Goal: Task Accomplishment & Management: Use online tool/utility

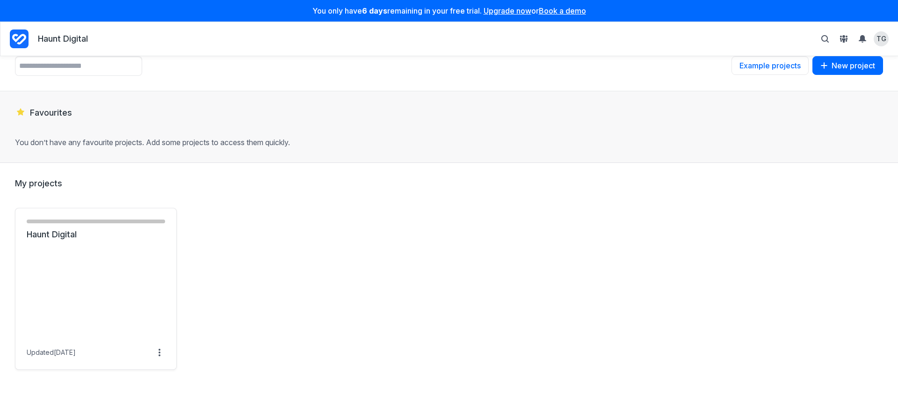
scroll to position [45, 0]
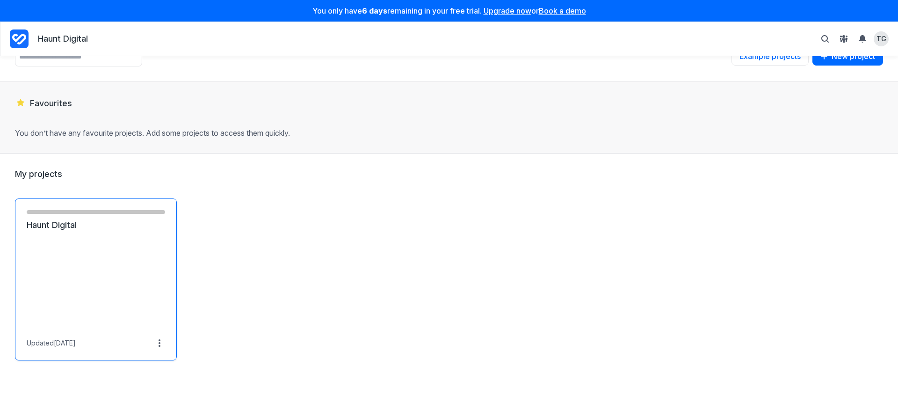
click at [62, 228] on link "Haunt Digital" at bounding box center [96, 224] width 138 height 11
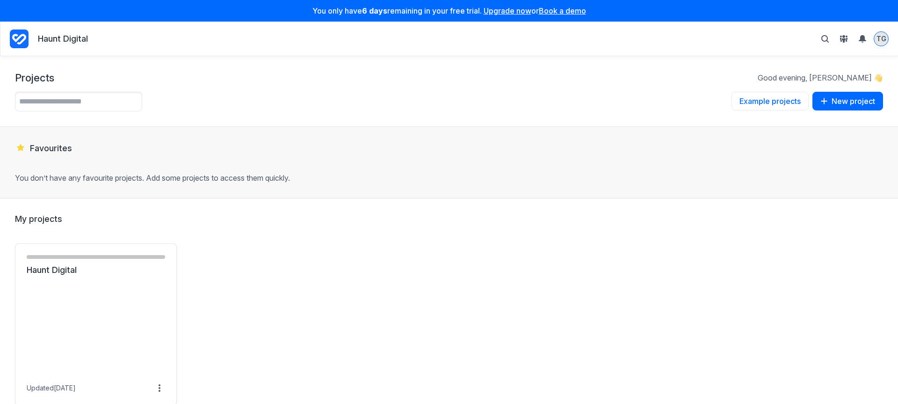
click at [877, 36] on span "TG" at bounding box center [881, 38] width 10 height 9
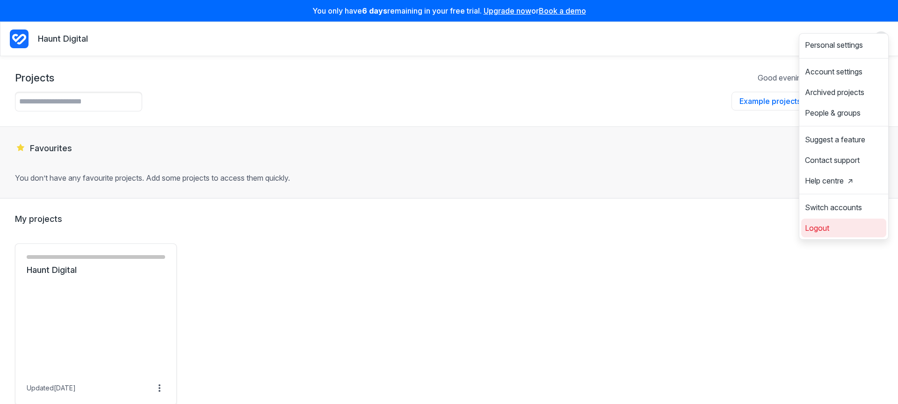
click at [826, 231] on span "Logout" at bounding box center [817, 227] width 24 height 7
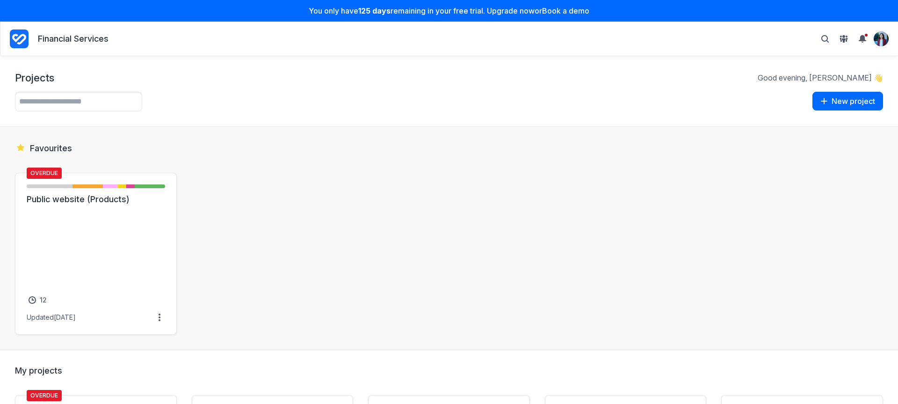
scroll to position [280, 0]
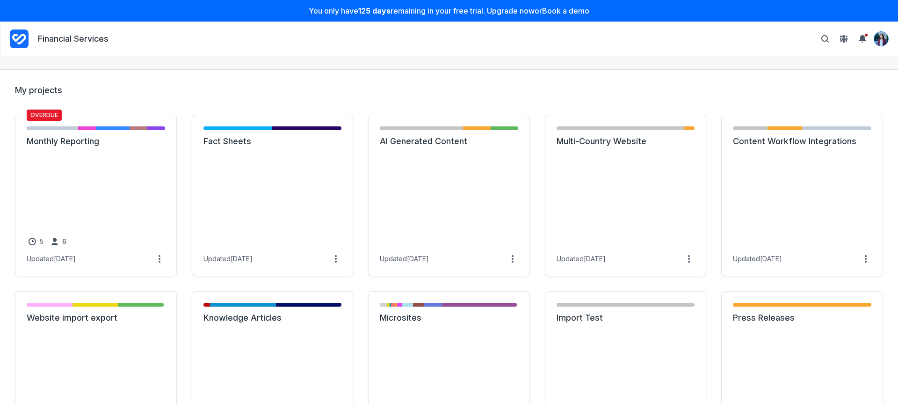
click at [888, 36] on div "View profile menu" at bounding box center [881, 38] width 15 height 15
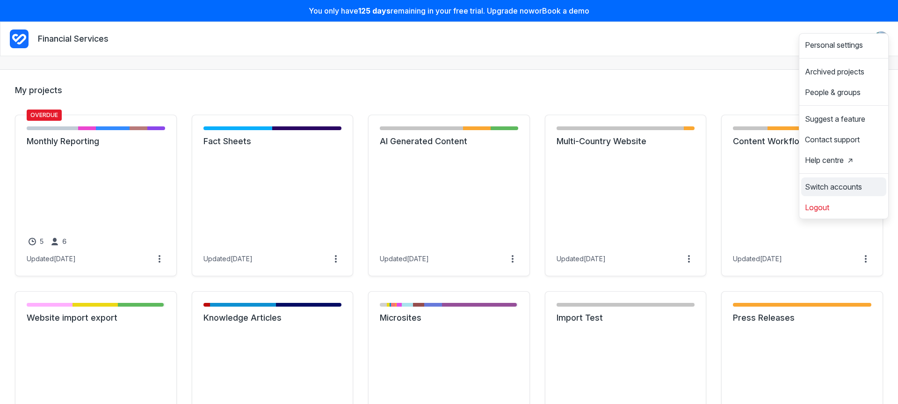
click at [854, 190] on span "Switch accounts" at bounding box center [833, 186] width 57 height 7
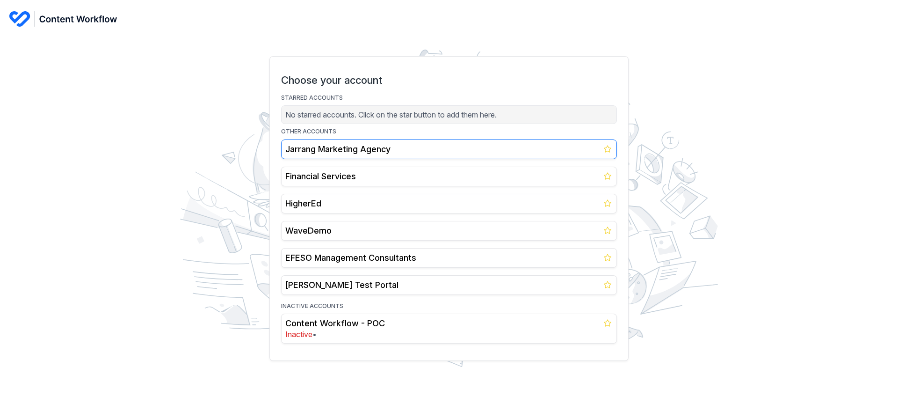
click at [441, 153] on h2 "Jarrang Marketing Agency" at bounding box center [448, 149] width 327 height 11
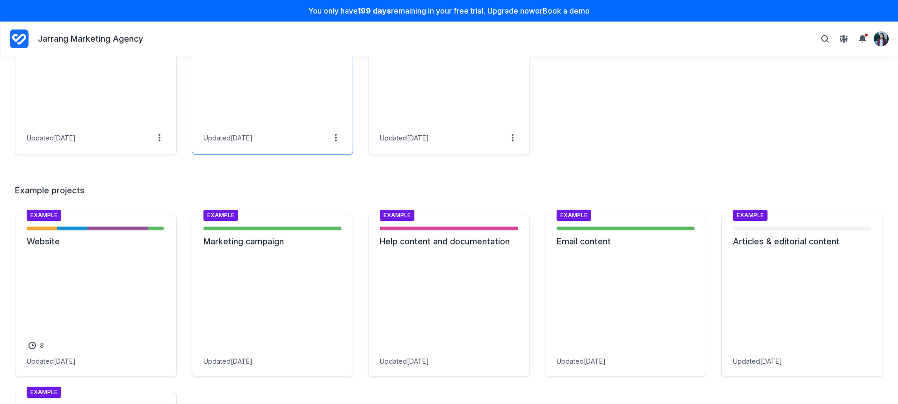
scroll to position [781, 0]
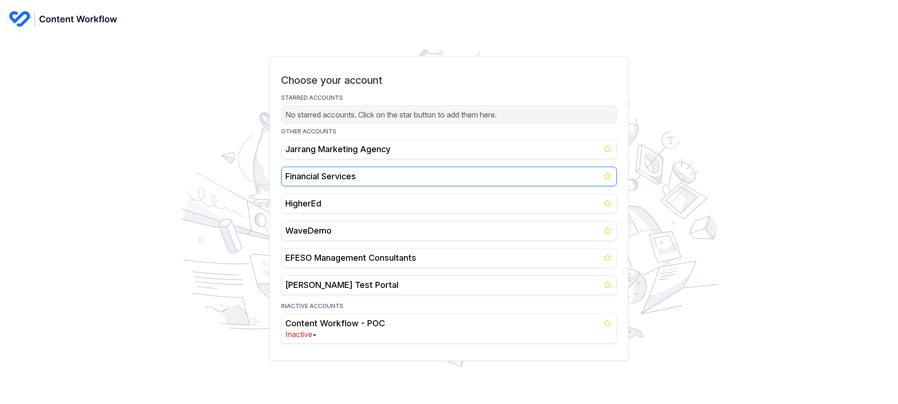
click at [386, 174] on h2 "Financial Services" at bounding box center [448, 176] width 327 height 11
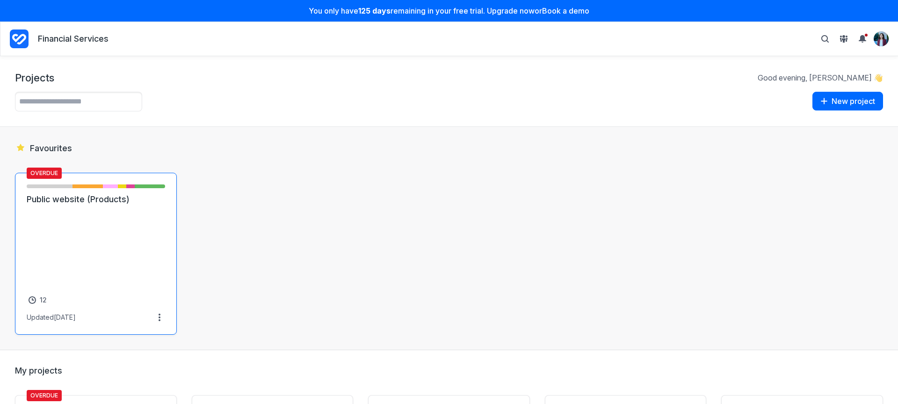
click at [140, 205] on link "Public website (Products)" at bounding box center [96, 199] width 138 height 11
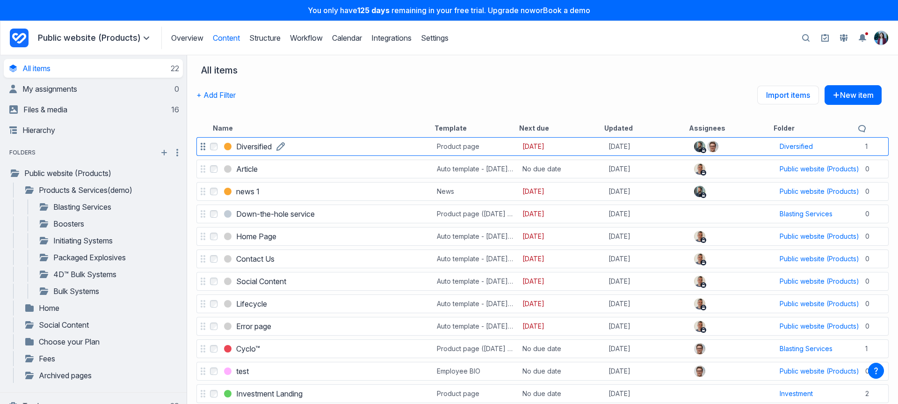
click at [255, 143] on h3 "Diversified" at bounding box center [254, 146] width 36 height 11
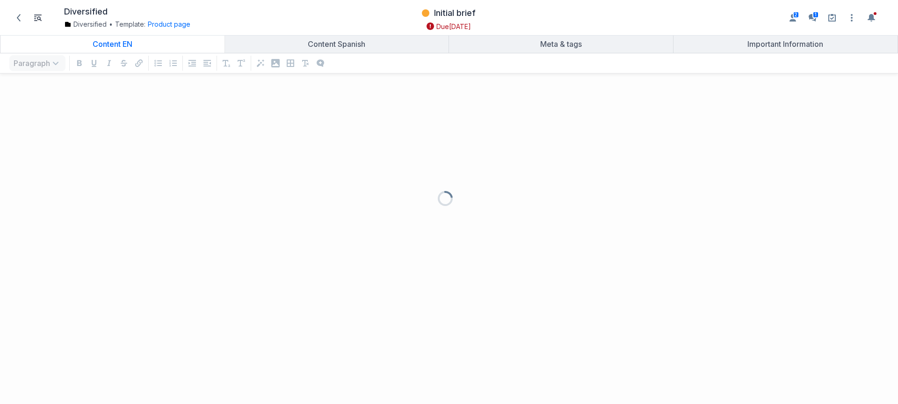
scroll to position [304, 884]
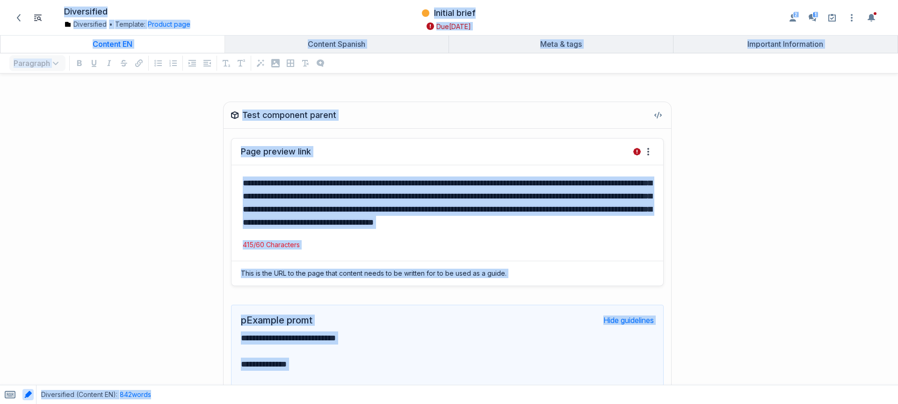
click at [356, 197] on mark "**********" at bounding box center [447, 203] width 409 height 48
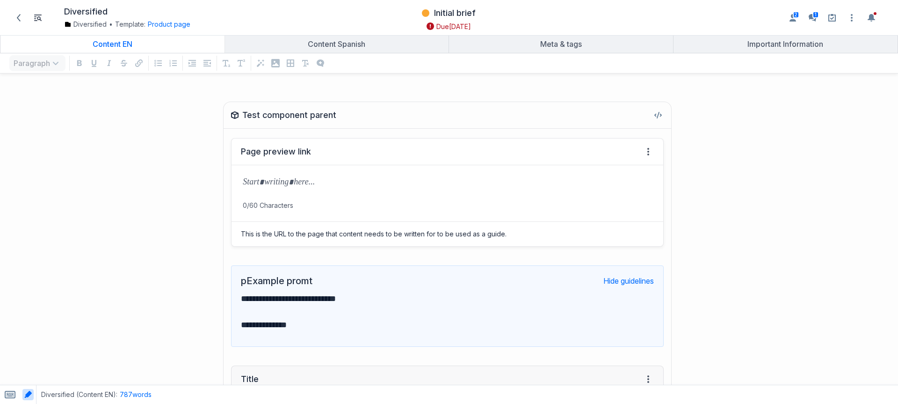
click at [248, 290] on div "**********" at bounding box center [447, 311] width 413 height 51
click at [255, 283] on h2 "pExample promt" at bounding box center [277, 280] width 72 height 11
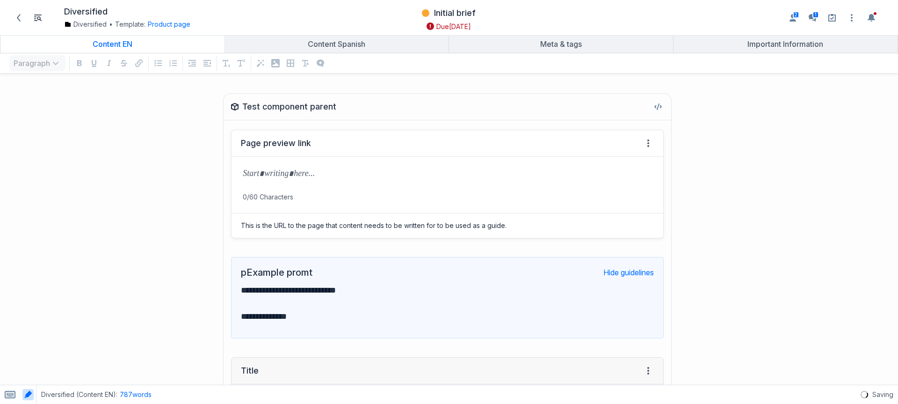
scroll to position [0, 0]
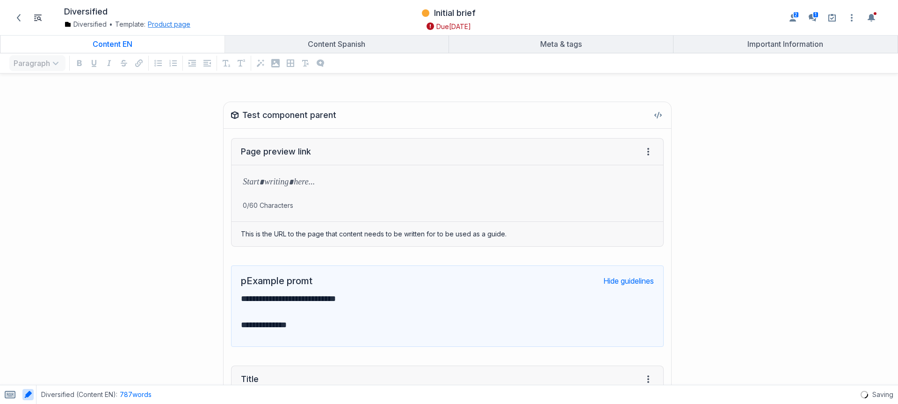
click at [175, 24] on button "Product page" at bounding box center [169, 24] width 43 height 9
click at [175, 86] on link "Edit template" at bounding box center [174, 84] width 43 height 9
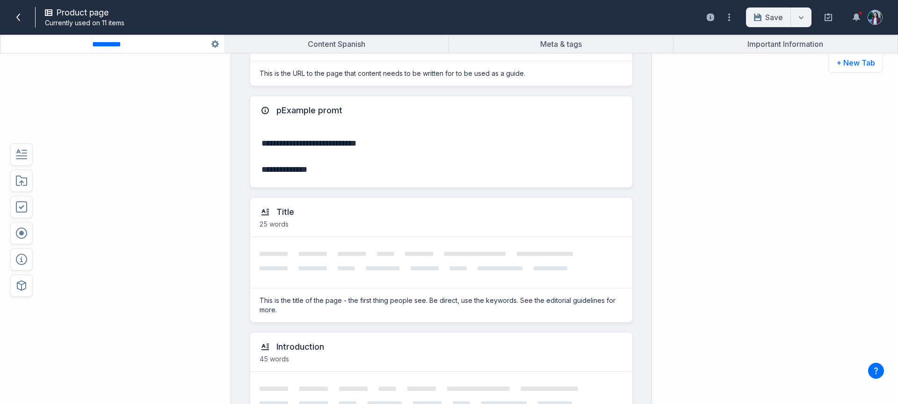
scroll to position [173, 0]
click at [465, 159] on div "**********" at bounding box center [441, 157] width 382 height 62
click at [324, 123] on div "pExample promt" at bounding box center [441, 110] width 382 height 29
click at [316, 109] on div "pExample promt" at bounding box center [309, 110] width 66 height 11
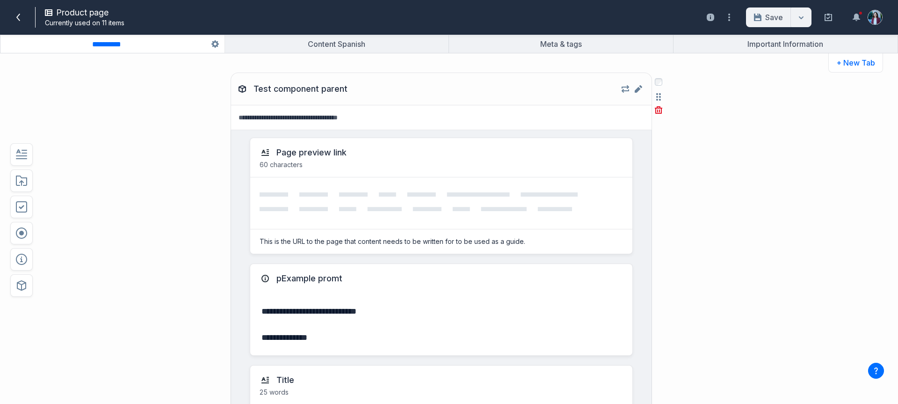
scroll to position [0, 0]
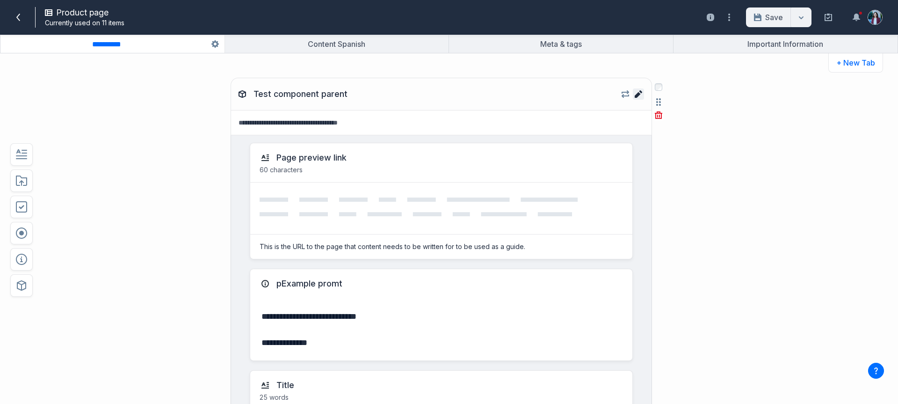
click at [633, 91] on link "Edit component Test component parent" at bounding box center [638, 93] width 11 height 11
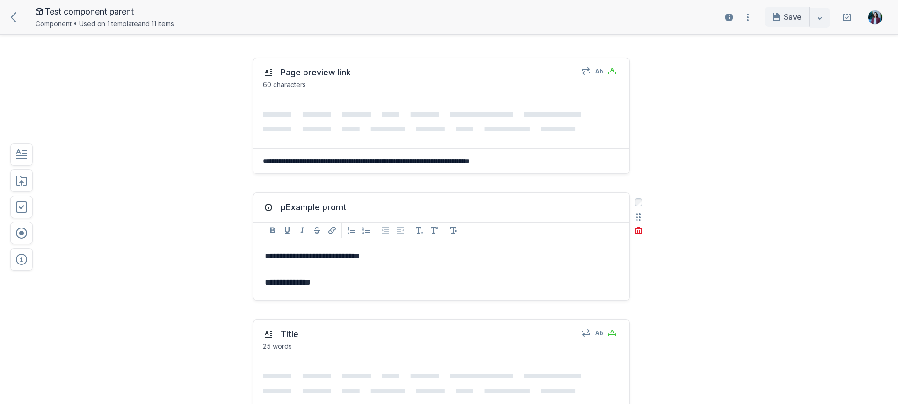
scroll to position [2, 0]
click at [637, 226] on icon "button" at bounding box center [638, 229] width 7 height 7
click at [650, 274] on button "Delete" at bounding box center [656, 271] width 30 height 14
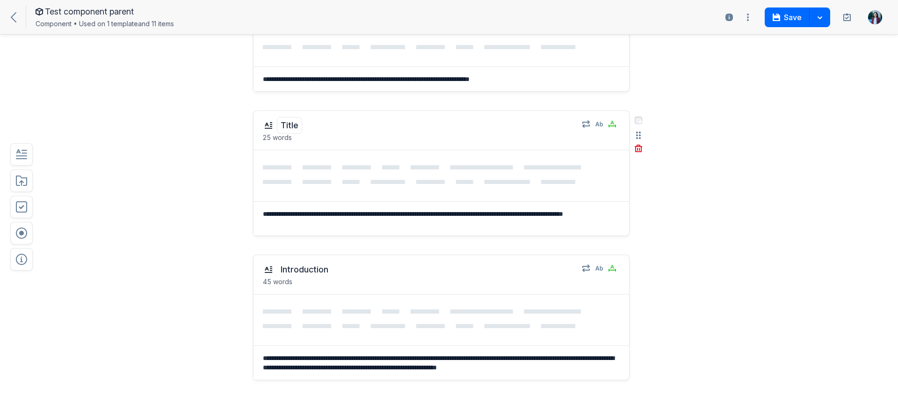
scroll to position [161, 0]
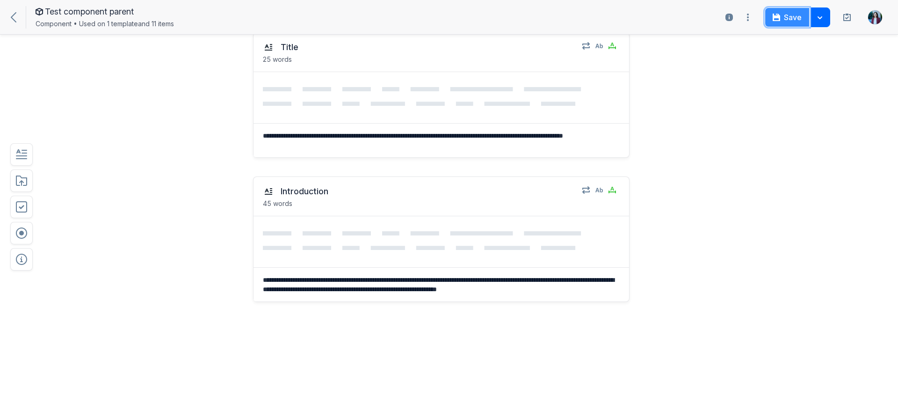
click at [789, 24] on button "Save" at bounding box center [787, 17] width 45 height 20
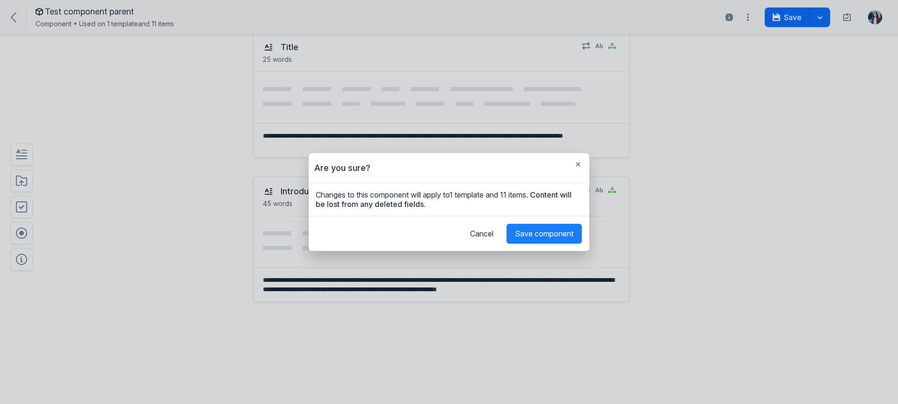
click at [550, 237] on span "Save component" at bounding box center [544, 233] width 58 height 9
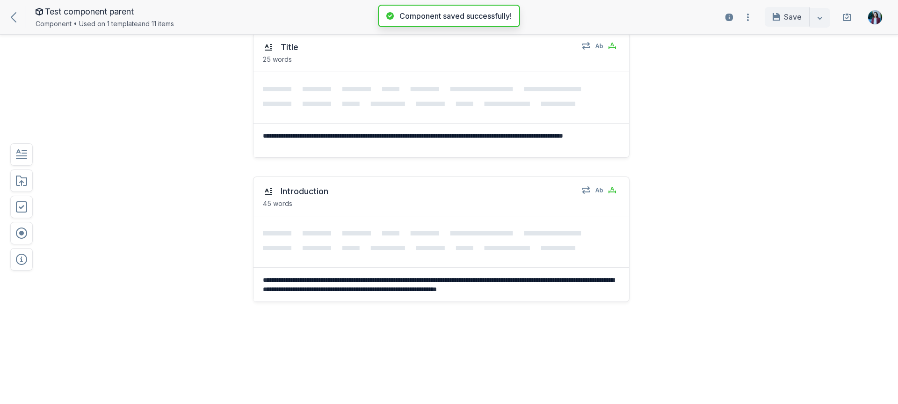
click at [21, 19] on div at bounding box center [18, 17] width 15 height 11
click at [8, 12] on div "Test component parent Component • Used on 1 template and 11 items" at bounding box center [190, 17] width 369 height 25
click at [2, 13] on div "Test component parent Component • Used on 1 template and 11 items Open usage si…" at bounding box center [449, 17] width 898 height 35
click at [11, 15] on icon at bounding box center [14, 17] width 6 height 10
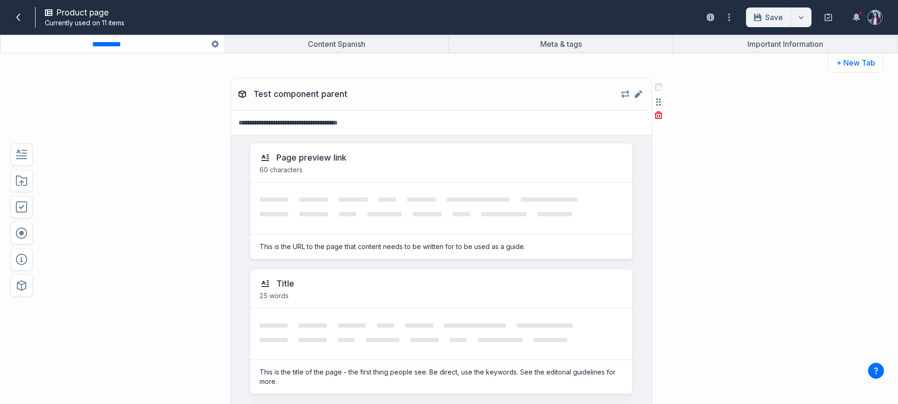
click at [420, 162] on div "Page preview link" at bounding box center [441, 157] width 363 height 11
click at [329, 56] on div "**********" at bounding box center [449, 228] width 898 height 350
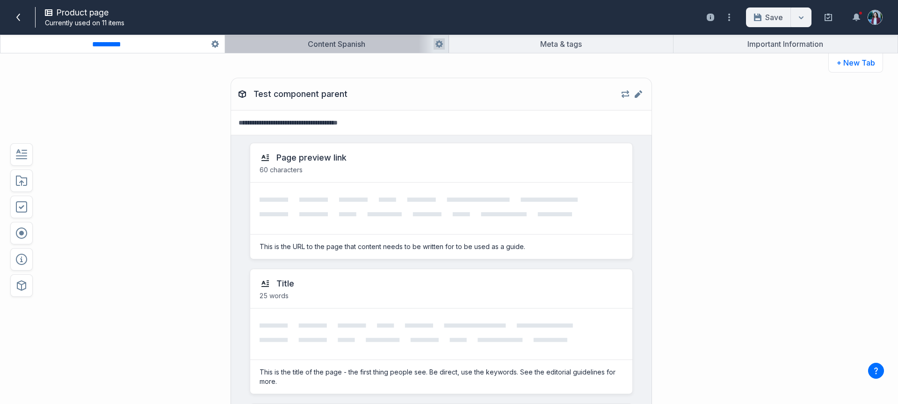
click at [331, 47] on button "button" at bounding box center [337, 44] width 224 height 18
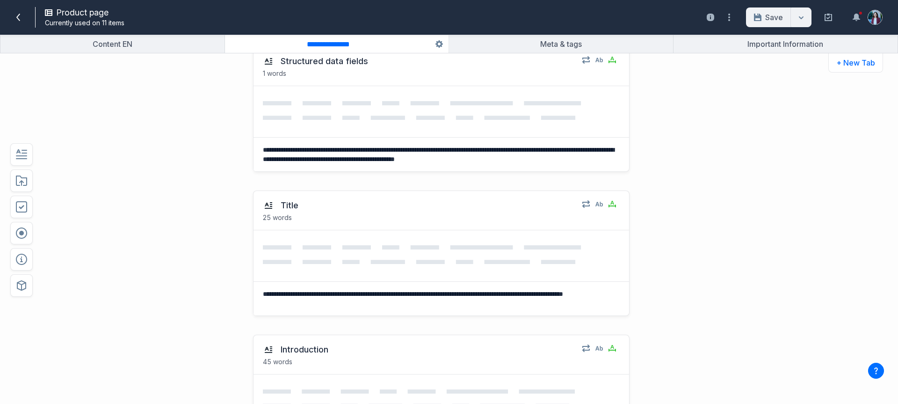
scroll to position [192, 0]
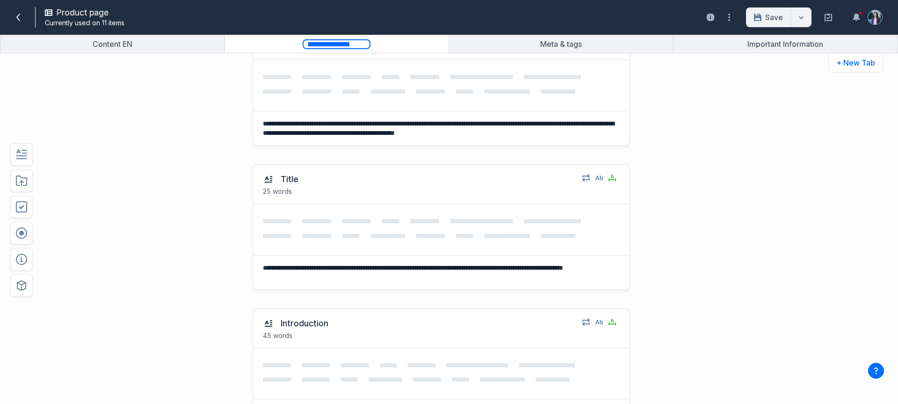
click at [310, 46] on input "**********" at bounding box center [337, 44] width 68 height 10
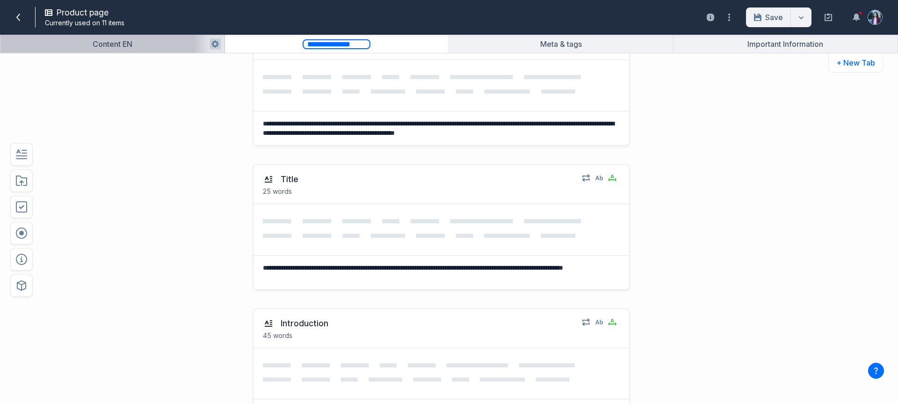
click at [145, 50] on button "button" at bounding box center [112, 44] width 224 height 18
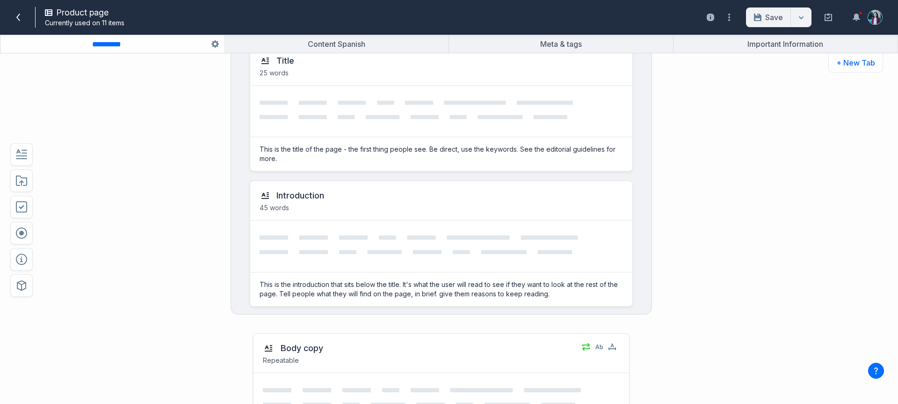
scroll to position [0, 0]
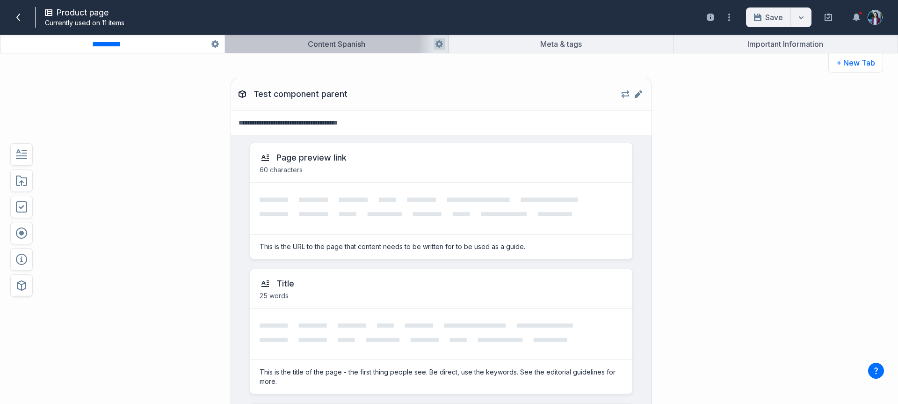
click at [301, 36] on button "button" at bounding box center [337, 44] width 224 height 18
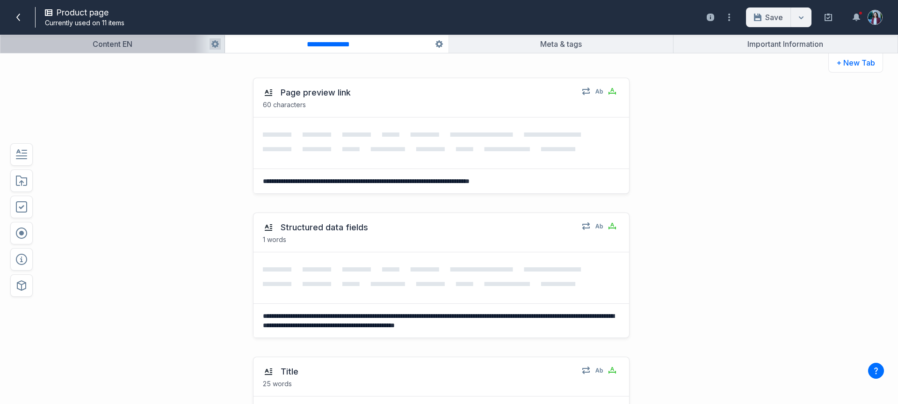
click at [153, 49] on button "button" at bounding box center [112, 44] width 224 height 18
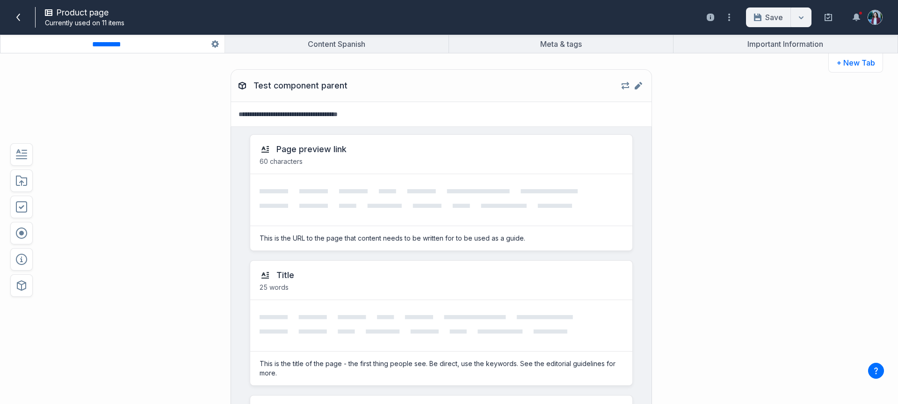
scroll to position [11, 0]
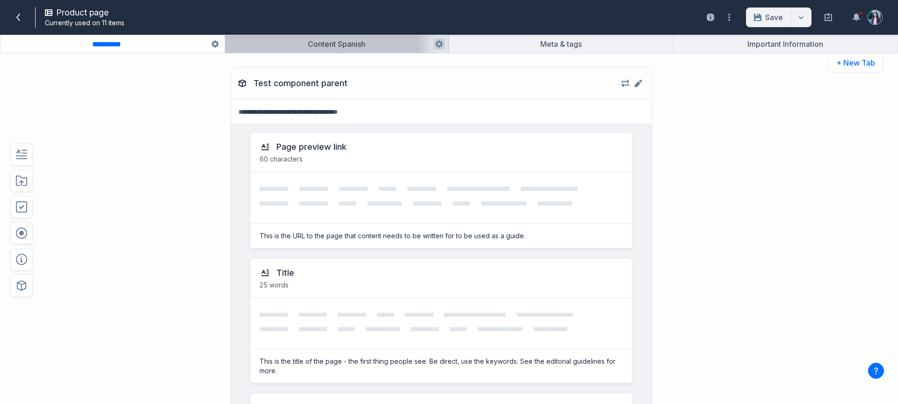
click at [331, 44] on button "button" at bounding box center [337, 44] width 224 height 18
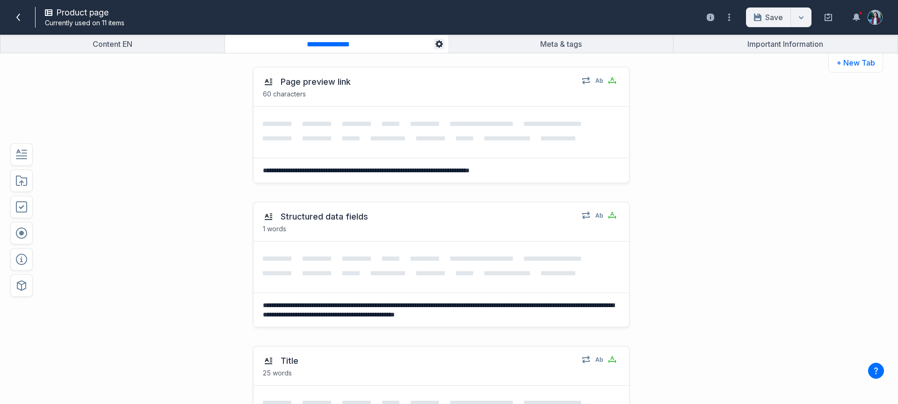
click at [434, 42] on button "button" at bounding box center [439, 43] width 11 height 11
click at [469, 146] on button "Delete" at bounding box center [470, 143] width 68 height 17
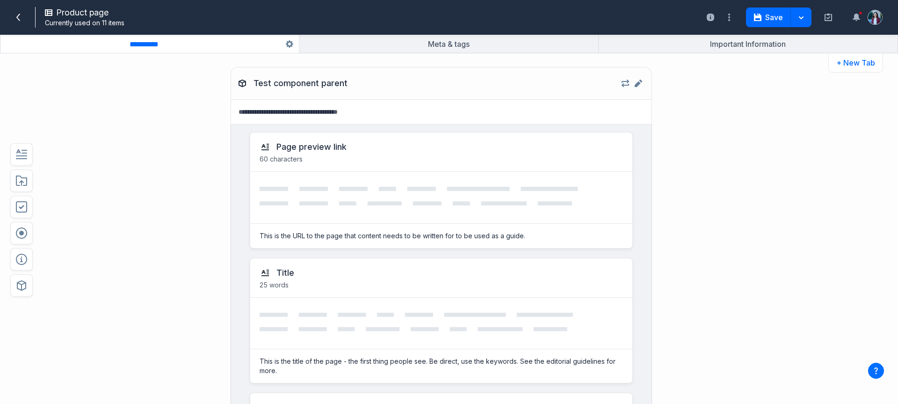
click at [240, 40] on button "button" at bounding box center [149, 44] width 298 height 18
click at [291, 47] on icon "button" at bounding box center [289, 43] width 7 height 7
click at [307, 75] on button "Duplicate" at bounding box center [321, 80] width 68 height 17
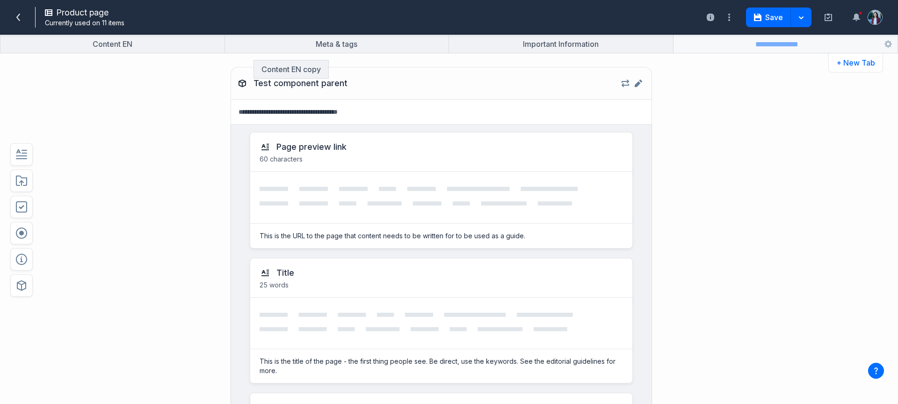
scroll to position [0, 0]
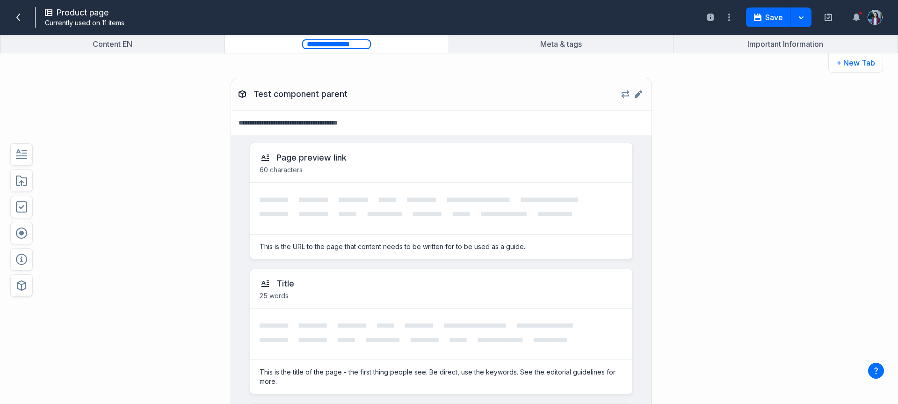
click at [346, 47] on input "**********" at bounding box center [336, 44] width 69 height 10
click at [324, 50] on button "button" at bounding box center [337, 44] width 224 height 18
click at [344, 40] on input "**********" at bounding box center [336, 44] width 69 height 9
click at [342, 42] on input "**********" at bounding box center [336, 44] width 69 height 10
click at [351, 44] on input "**********" at bounding box center [336, 44] width 69 height 10
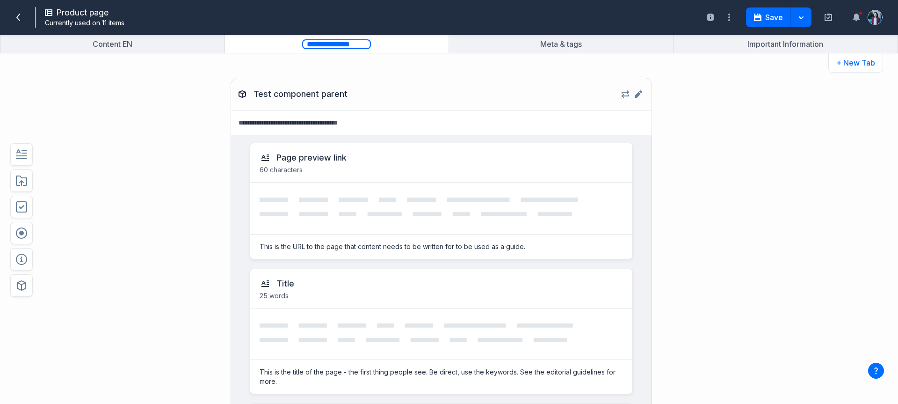
click at [342, 46] on input "**********" at bounding box center [336, 44] width 69 height 10
click at [347, 43] on input "**********" at bounding box center [336, 44] width 69 height 10
click at [359, 42] on input "**********" at bounding box center [336, 44] width 69 height 10
type input "**********"
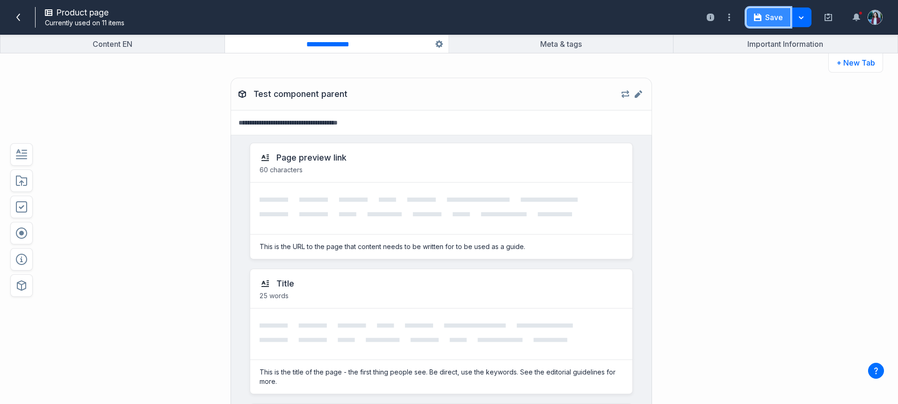
click at [761, 21] on button "Save" at bounding box center [768, 17] width 45 height 20
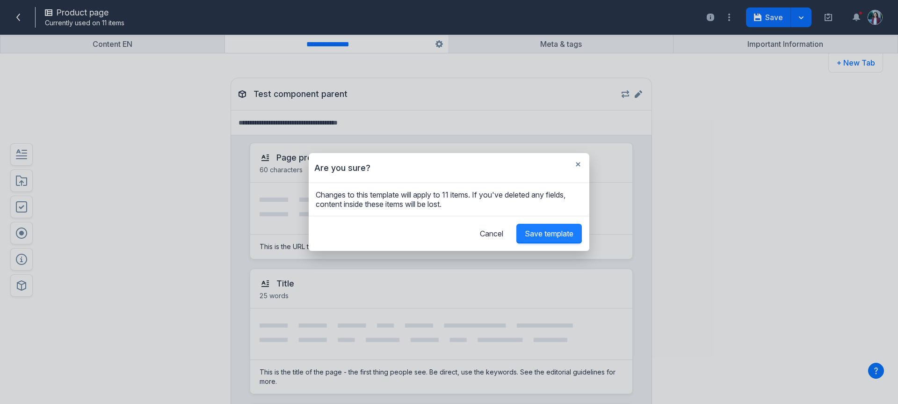
click at [541, 233] on span "Save template" at bounding box center [549, 233] width 49 height 9
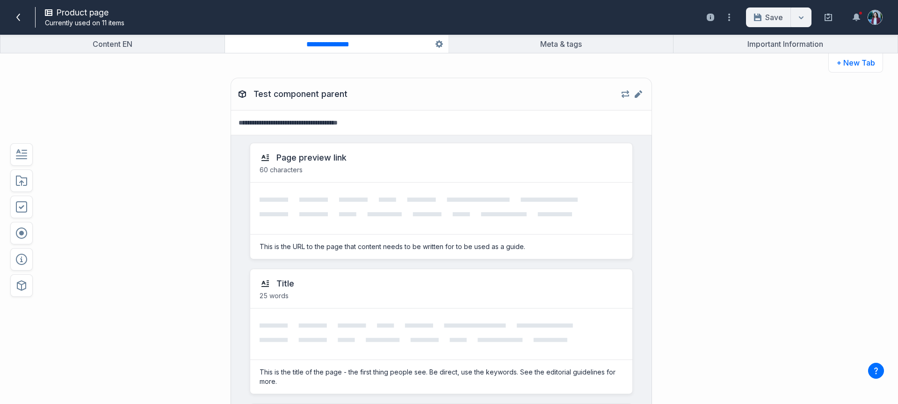
drag, startPoint x: 771, startPoint y: 24, endPoint x: 656, endPoint y: 11, distance: 115.8
click at [770, 24] on div "Save Save & close" at bounding box center [778, 17] width 65 height 20
click at [21, 18] on icon at bounding box center [17, 17] width 7 height 7
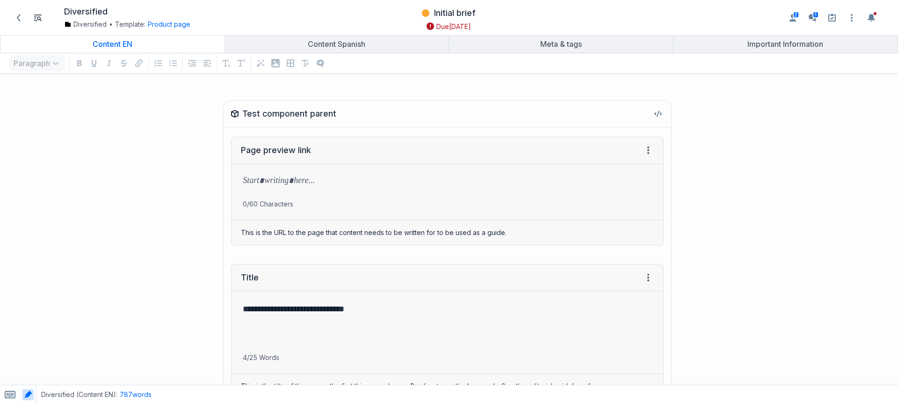
scroll to position [2, 0]
click at [166, 45] on div "Content EN" at bounding box center [112, 43] width 217 height 9
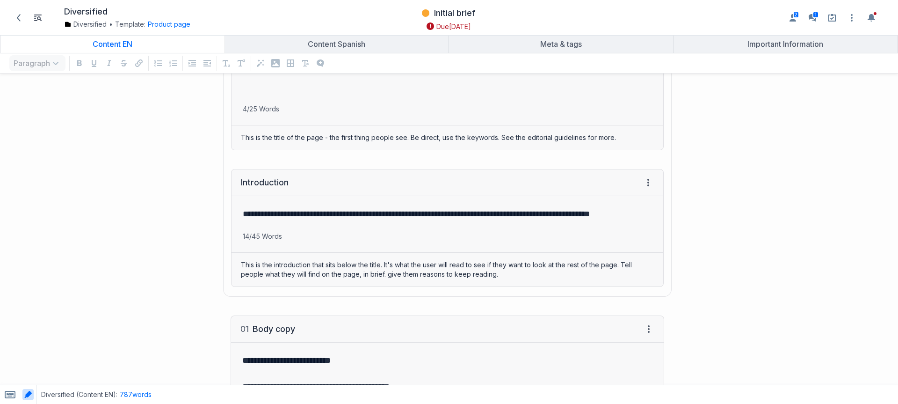
scroll to position [150, 0]
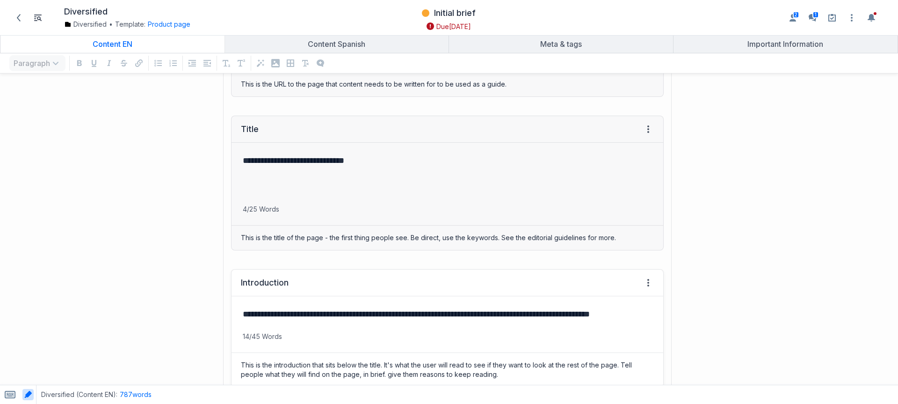
click at [277, 316] on p "**********" at bounding box center [445, 313] width 405 height 13
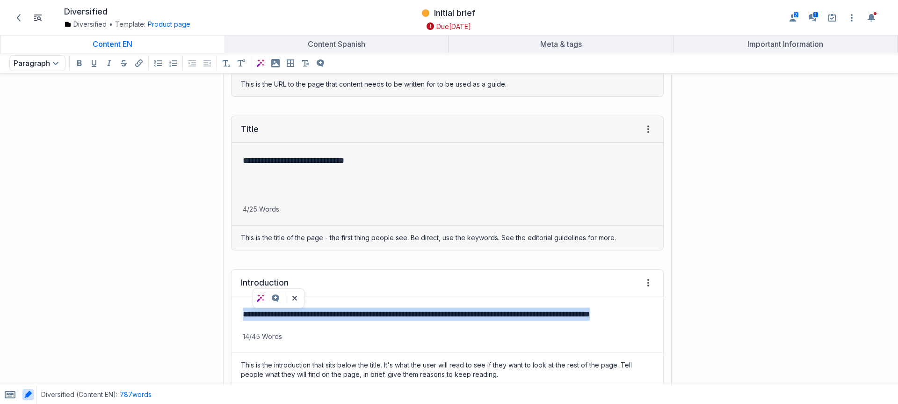
click at [277, 316] on p "**********" at bounding box center [445, 313] width 405 height 13
copy p "*****"
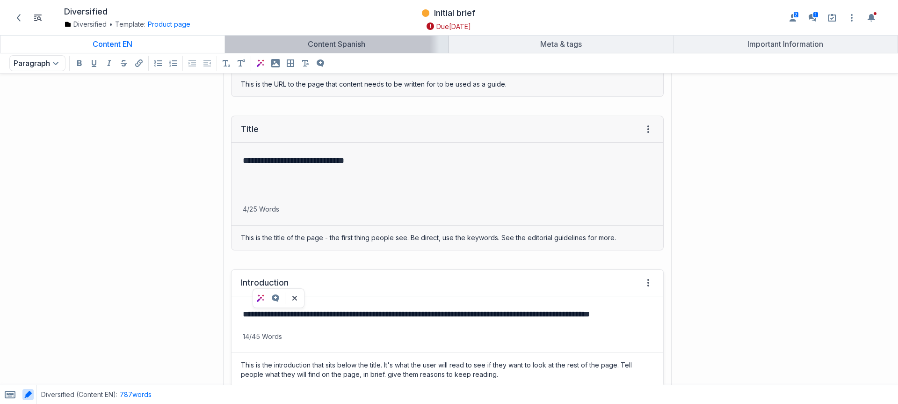
click at [349, 36] on link "Content Spanish" at bounding box center [337, 44] width 224 height 18
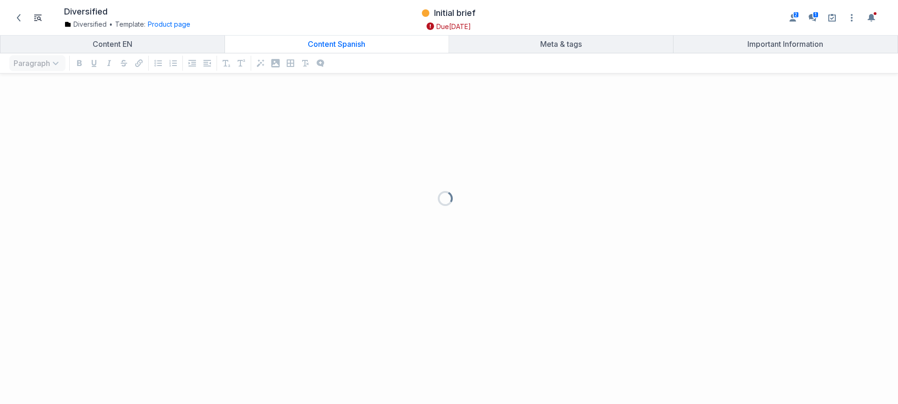
scroll to position [304, 884]
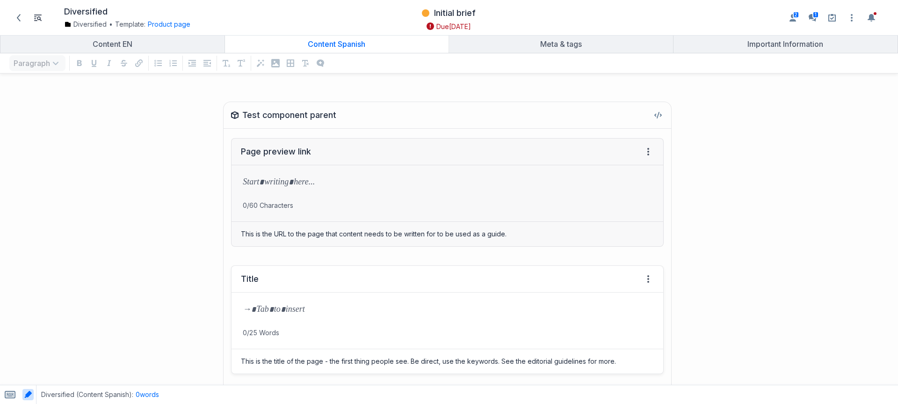
click at [293, 304] on p "grid" at bounding box center [447, 310] width 409 height 13
drag, startPoint x: 256, startPoint y: 64, endPoint x: 256, endPoint y: 112, distance: 48.6
click at [257, 64] on icon "AI format" at bounding box center [260, 62] width 7 height 7
click at [280, 305] on p "grid" at bounding box center [447, 310] width 409 height 13
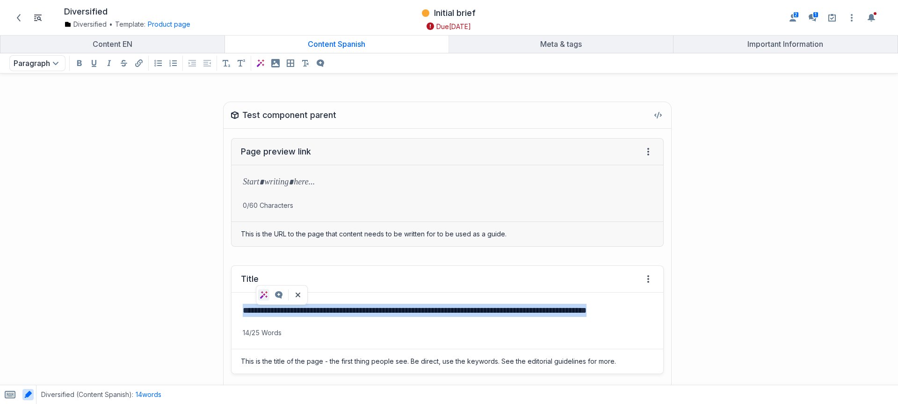
click at [263, 296] on icon "AI Assist on selected text" at bounding box center [263, 294] width 7 height 7
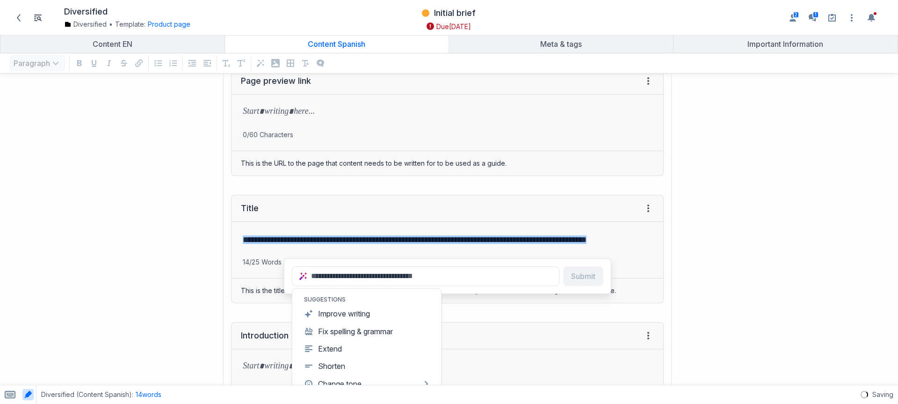
scroll to position [196, 0]
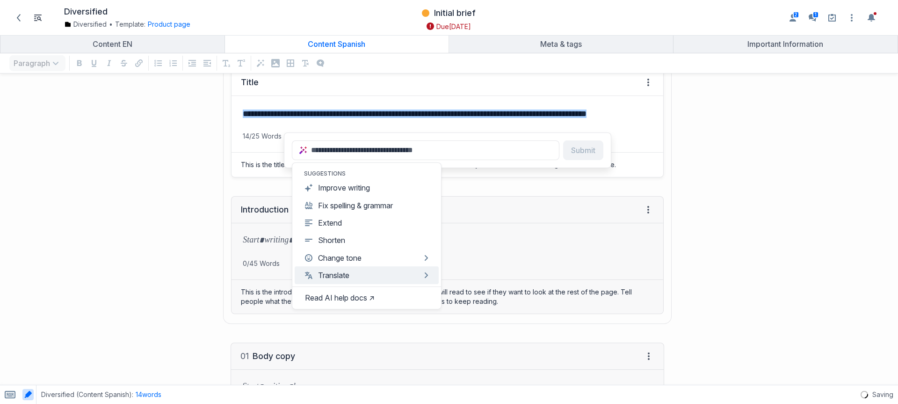
click at [340, 272] on button "Translate" at bounding box center [366, 274] width 123 height 9
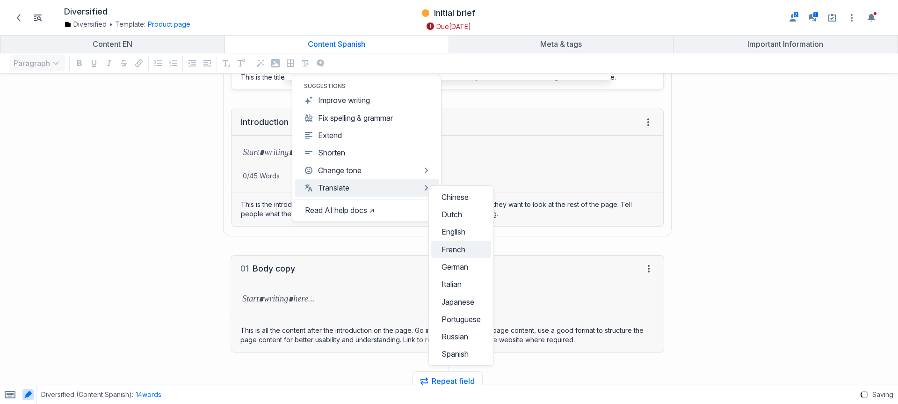
scroll to position [314, 0]
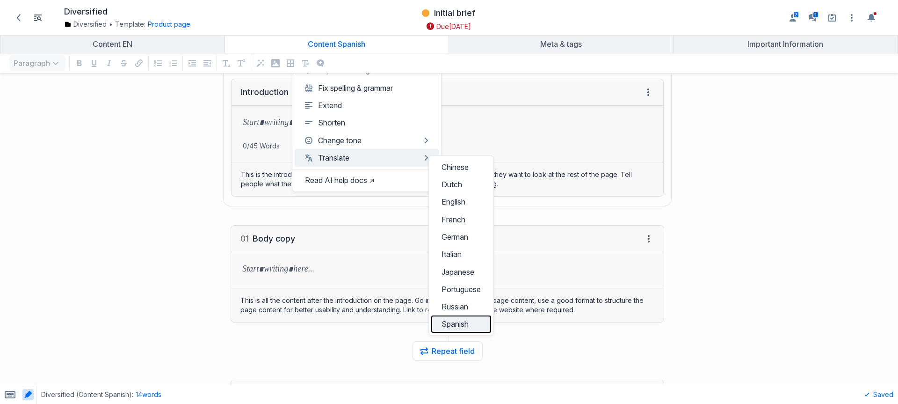
click at [463, 315] on button "Spanish" at bounding box center [461, 323] width 60 height 17
type input "**********"
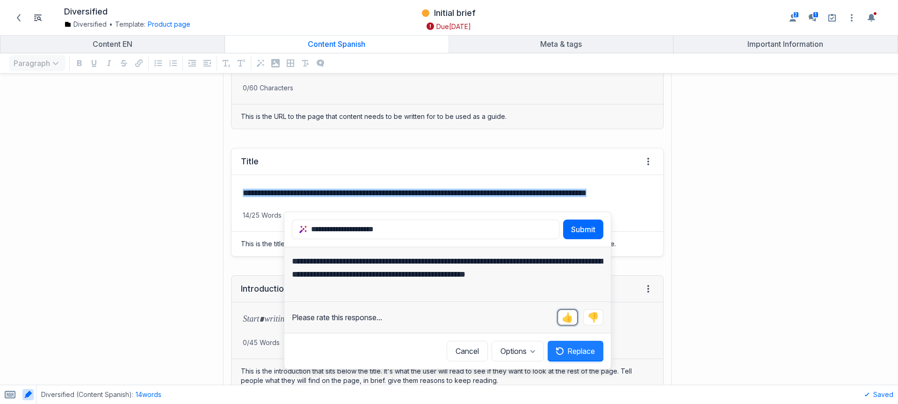
drag, startPoint x: 573, startPoint y: 333, endPoint x: 572, endPoint y: 350, distance: 17.4
click at [572, 350] on div "**********" at bounding box center [447, 303] width 326 height 115
click at [572, 350] on button "Replace" at bounding box center [576, 350] width 56 height 21
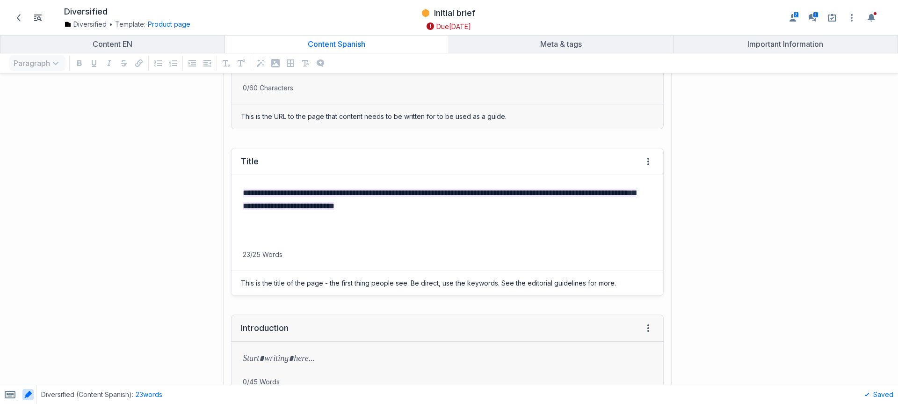
click at [265, 279] on div "This is the title of the page - the first thing people see. Be direct, use the …" at bounding box center [447, 283] width 432 height 24
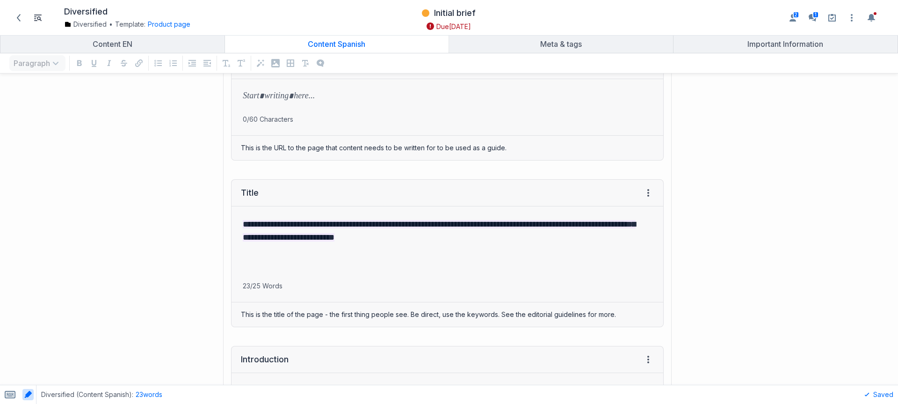
scroll to position [322, 0]
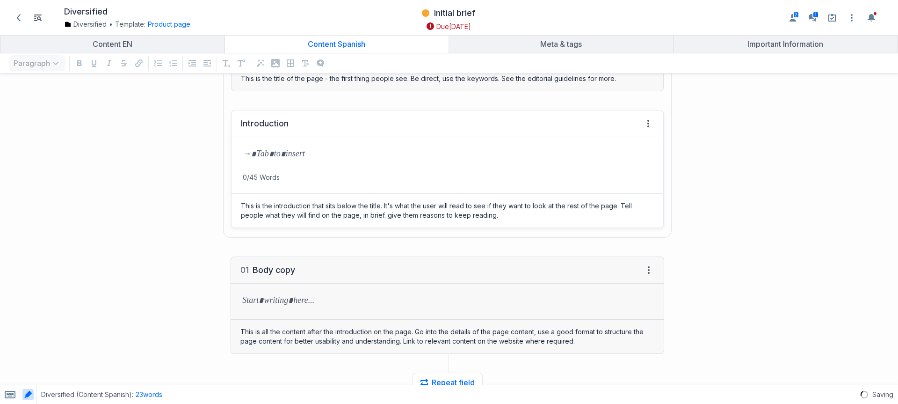
click at [275, 158] on p "grid" at bounding box center [447, 154] width 409 height 13
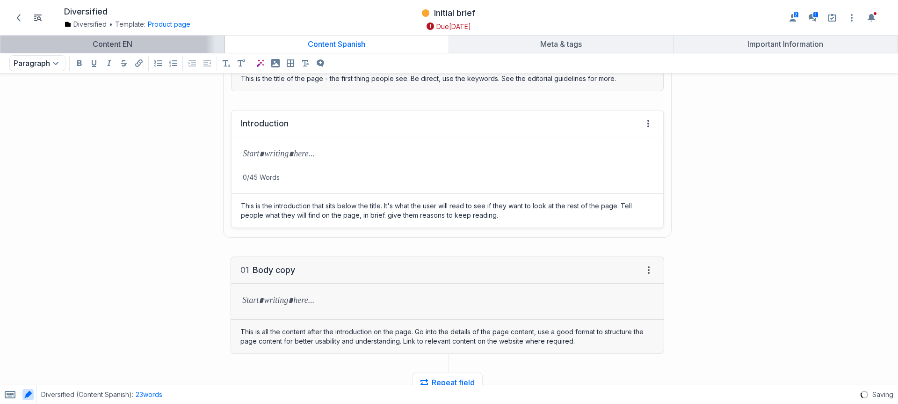
click at [179, 42] on div "Content EN" at bounding box center [112, 43] width 217 height 9
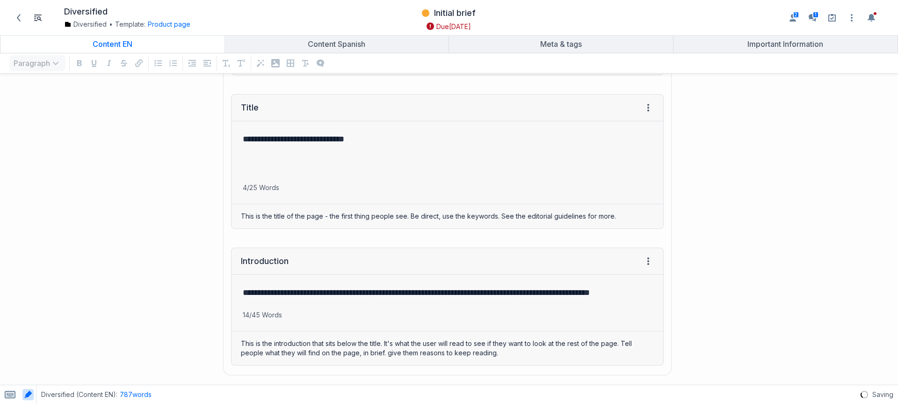
scroll to position [190, 0]
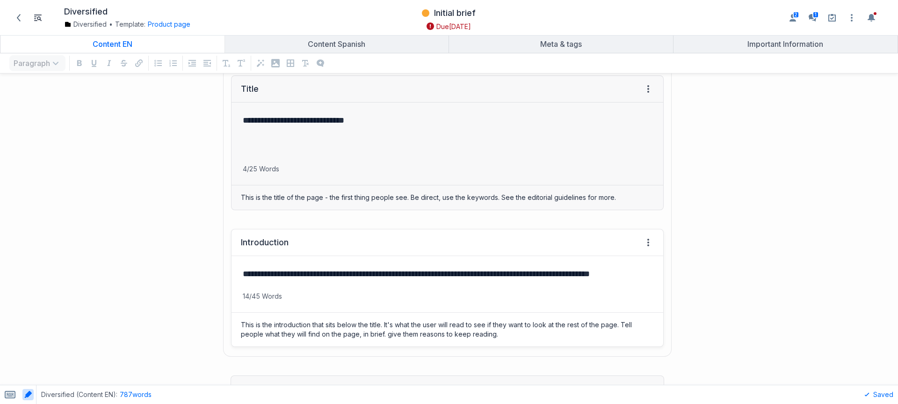
click at [273, 281] on div "**********" at bounding box center [447, 274] width 432 height 36
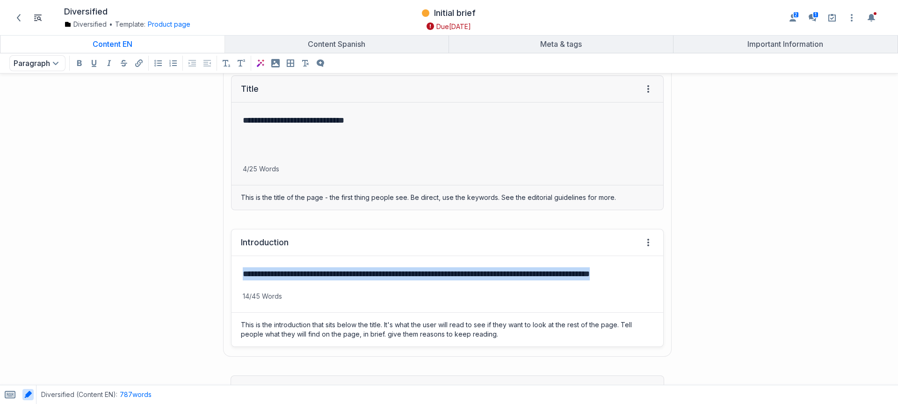
click at [273, 281] on div "**********" at bounding box center [447, 274] width 432 height 36
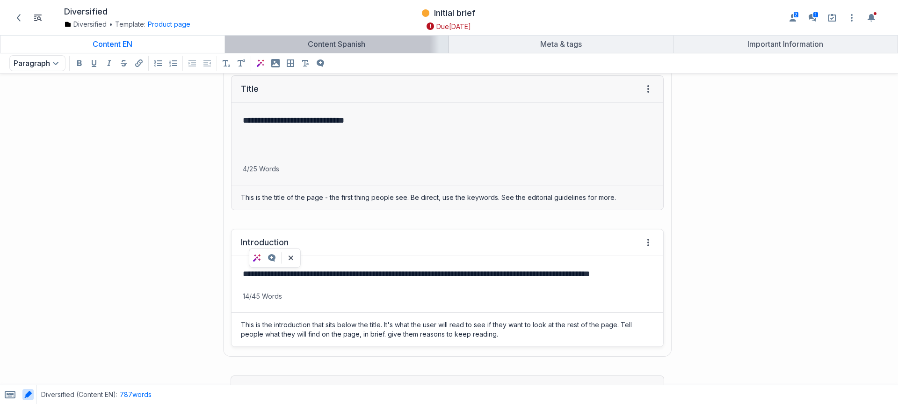
click at [322, 47] on div "Content Spanish" at bounding box center [337, 43] width 217 height 9
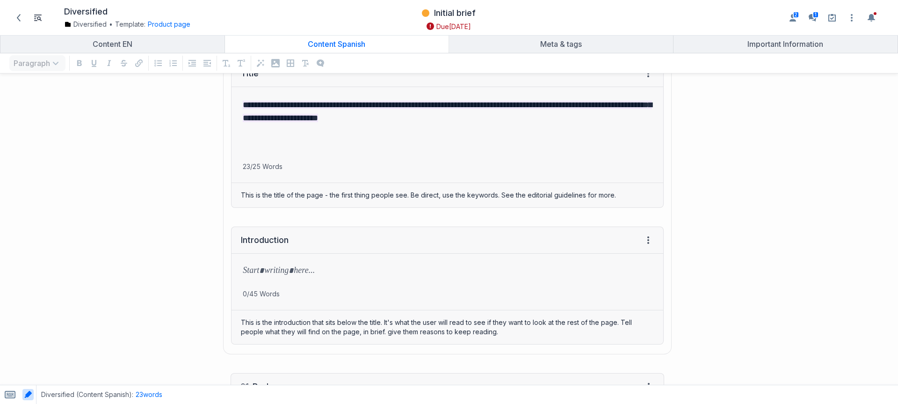
scroll to position [233, 0]
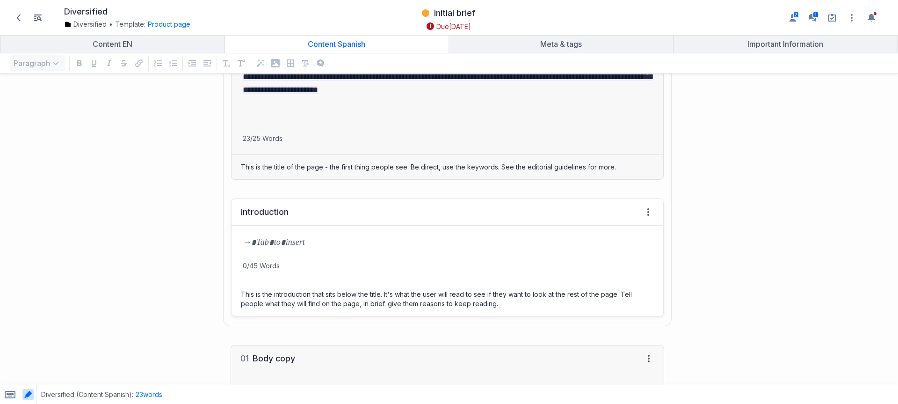
click at [274, 244] on p "grid" at bounding box center [447, 243] width 409 height 13
click at [255, 65] on button "AI format" at bounding box center [260, 63] width 11 height 11
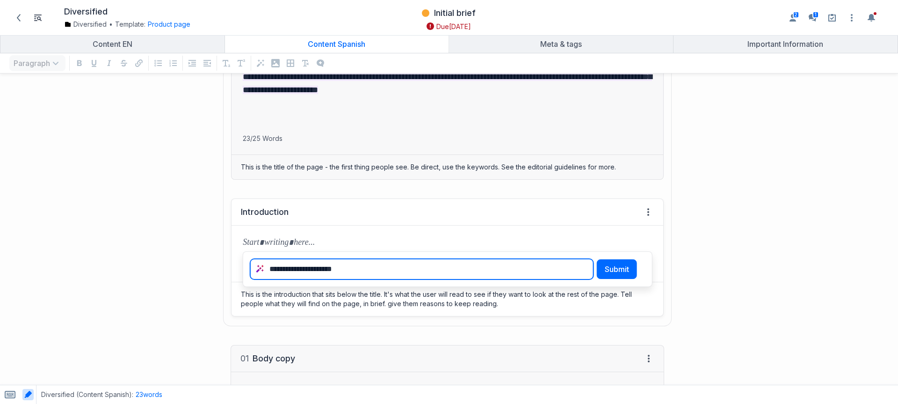
paste textarea "**********"
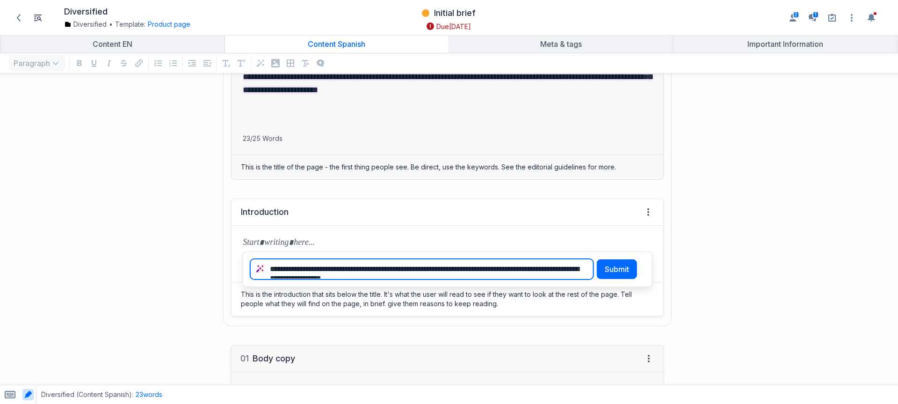
scroll to position [0, 0]
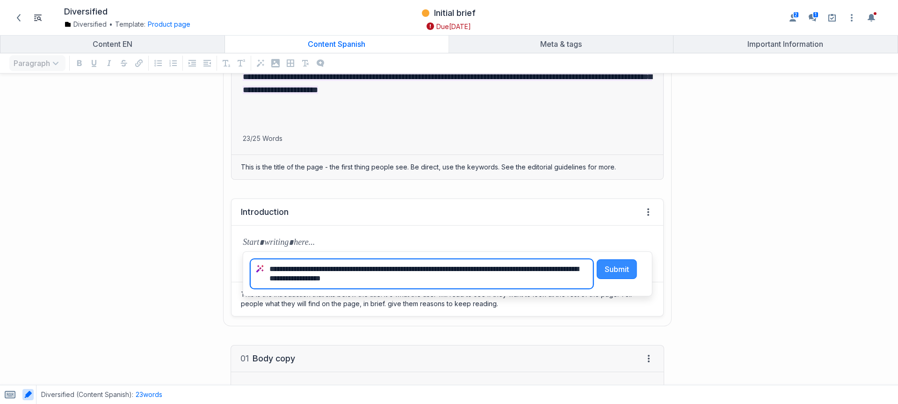
type textarea "**********"
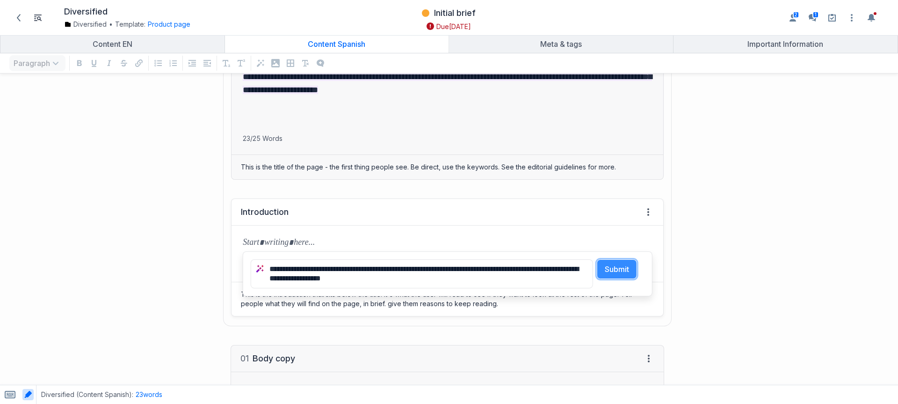
click at [610, 276] on button "Submit" at bounding box center [617, 269] width 40 height 20
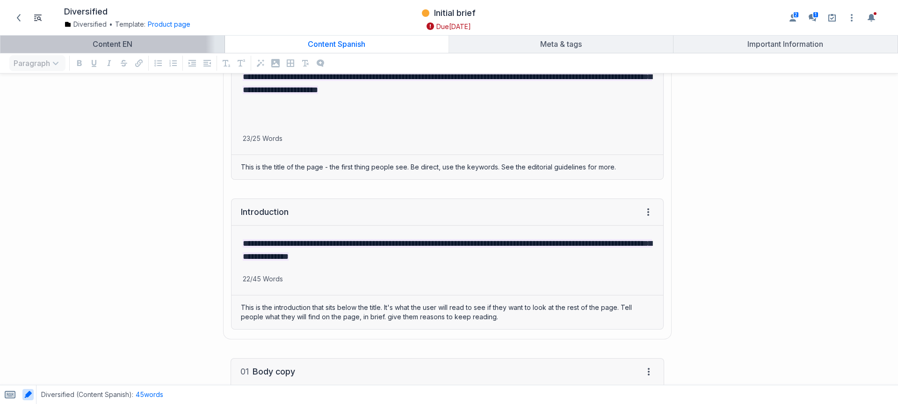
click at [153, 36] on link "Content EN" at bounding box center [112, 44] width 224 height 18
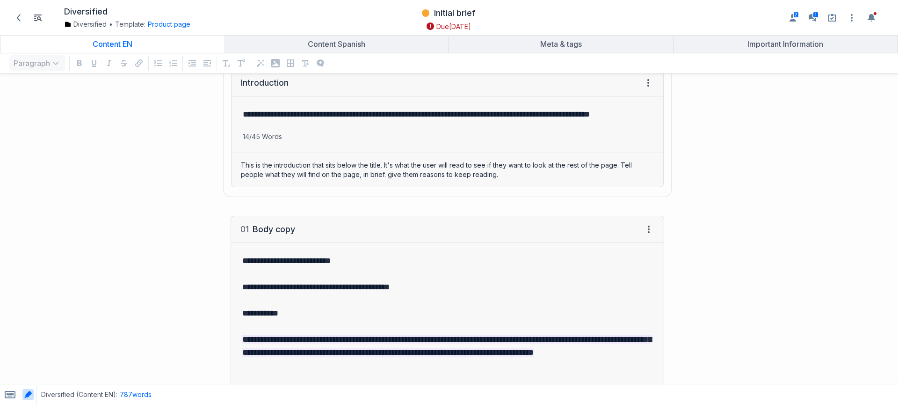
scroll to position [397, 0]
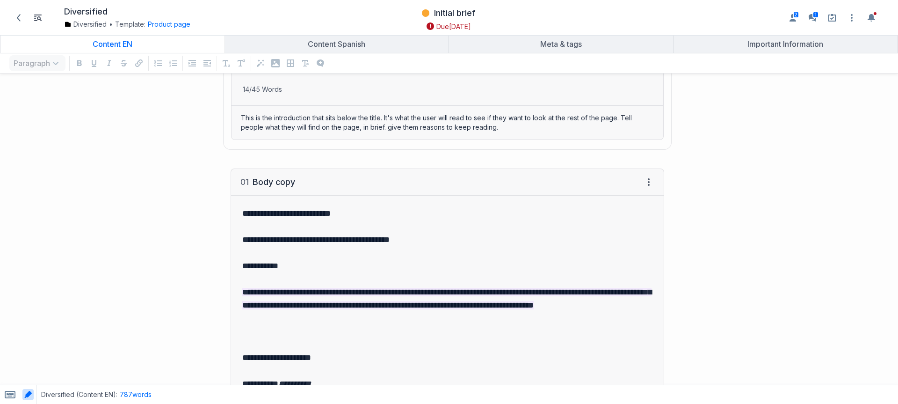
click at [347, 304] on mark "**********" at bounding box center [446, 299] width 409 height 22
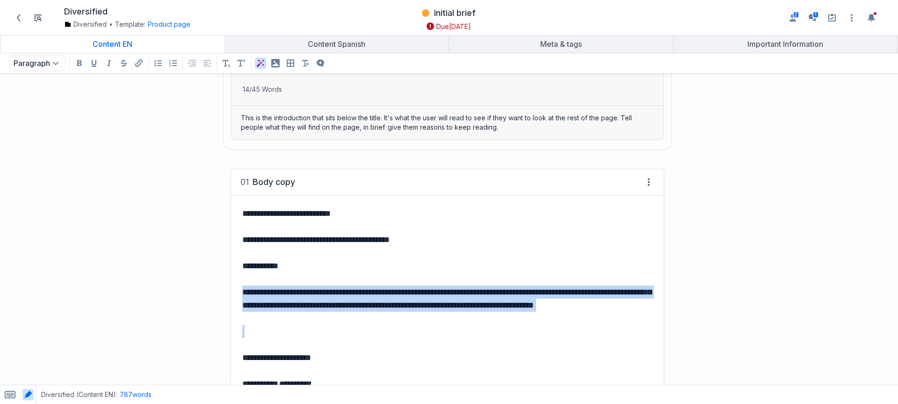
drag, startPoint x: 331, startPoint y: 316, endPoint x: 230, endPoint y: 296, distance: 103.5
click at [328, 332] on p "grid" at bounding box center [447, 331] width 410 height 13
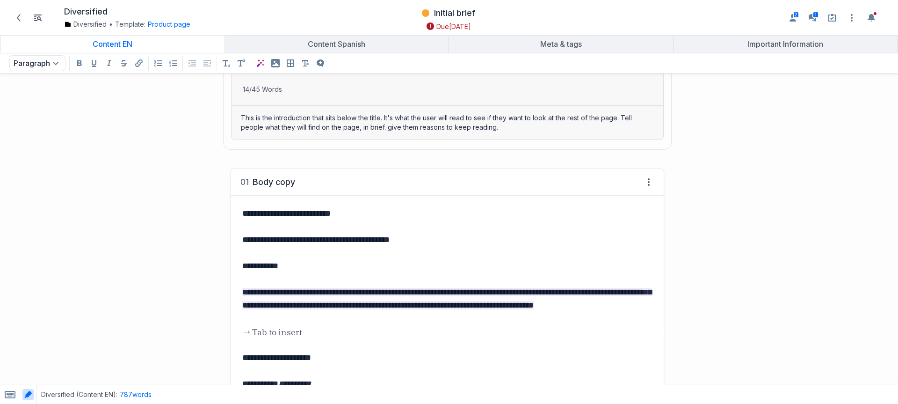
click at [288, 239] on p "**********" at bounding box center [445, 239] width 406 height 13
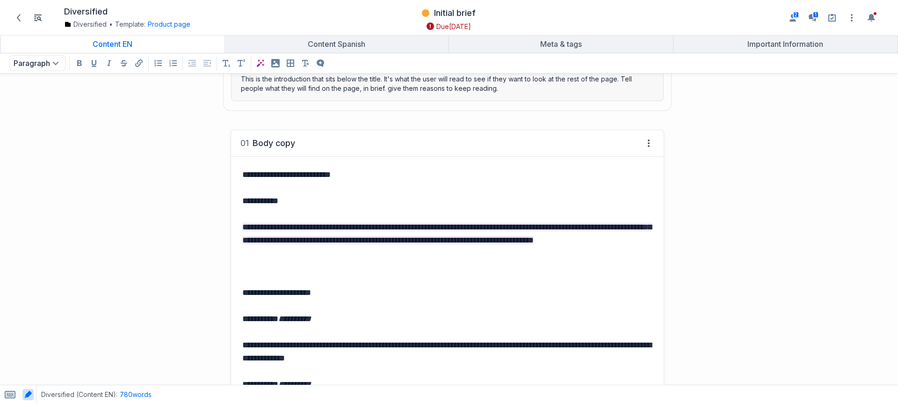
scroll to position [502, 0]
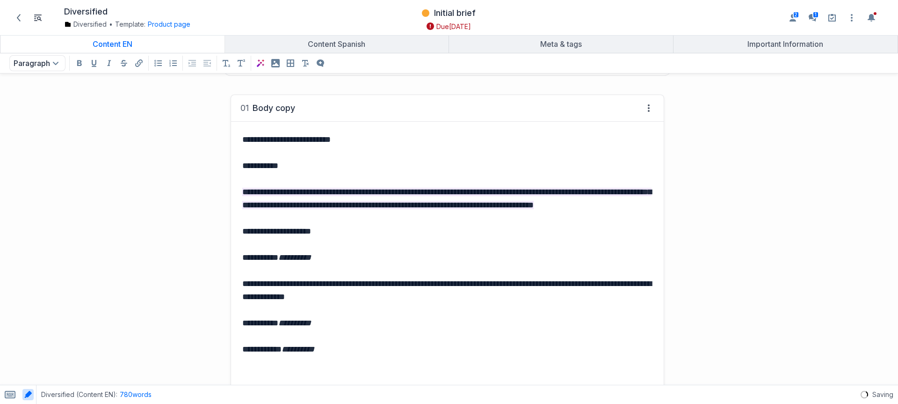
scroll to position [495, 0]
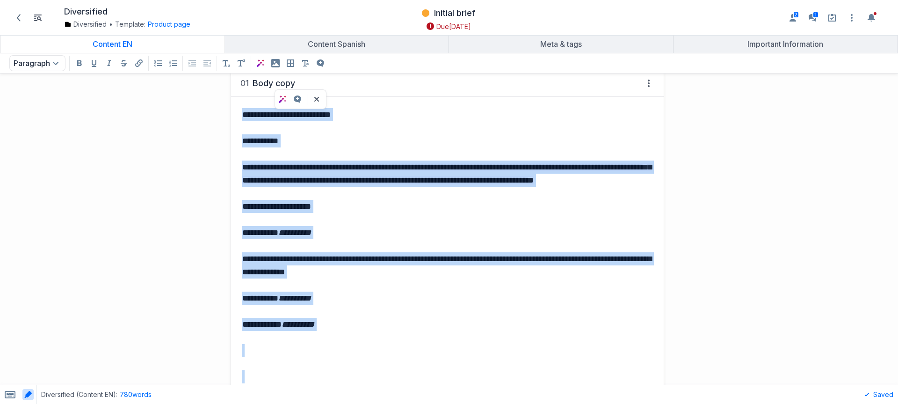
copy div "**********"
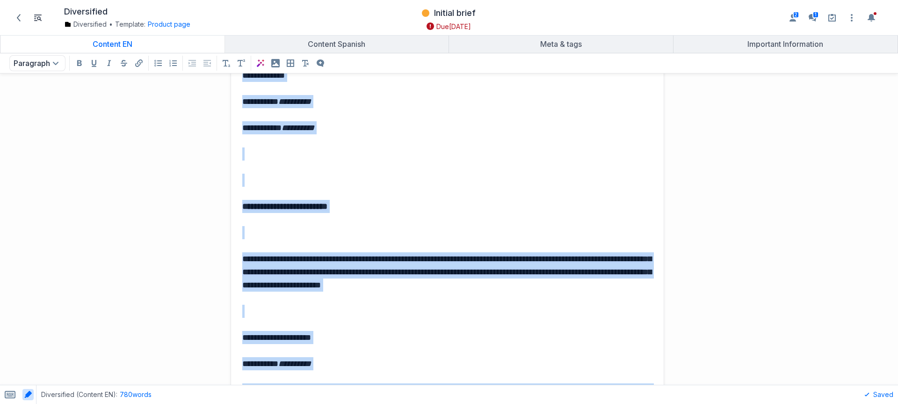
scroll to position [974, 0]
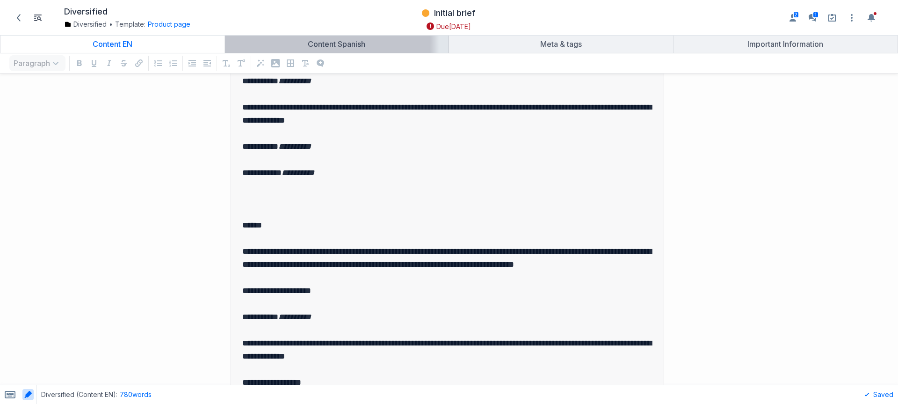
click at [325, 44] on div "Content Spanish" at bounding box center [337, 43] width 217 height 9
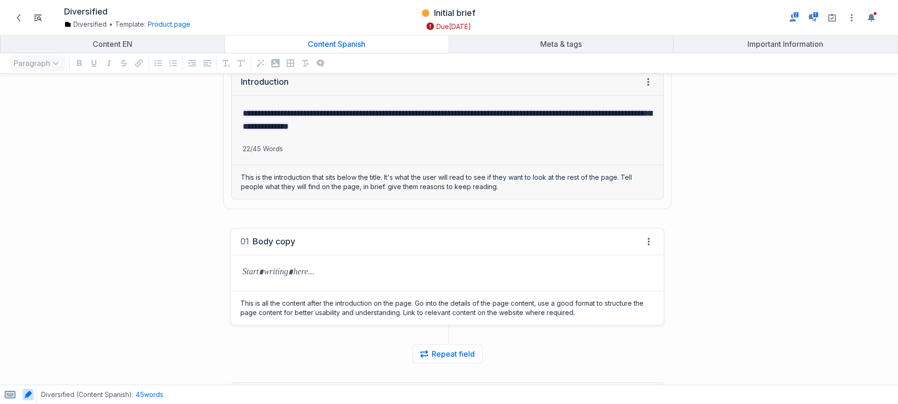
scroll to position [457, 0]
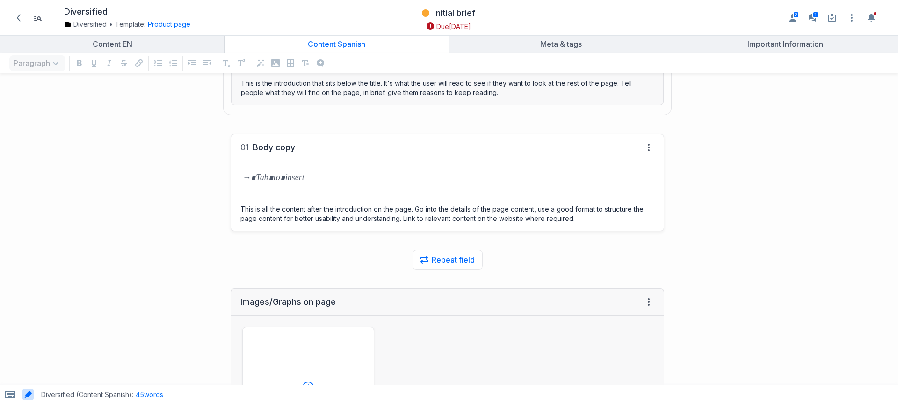
click at [272, 167] on div "grid" at bounding box center [447, 179] width 433 height 36
click at [247, 167] on div "grid" at bounding box center [447, 179] width 433 height 36
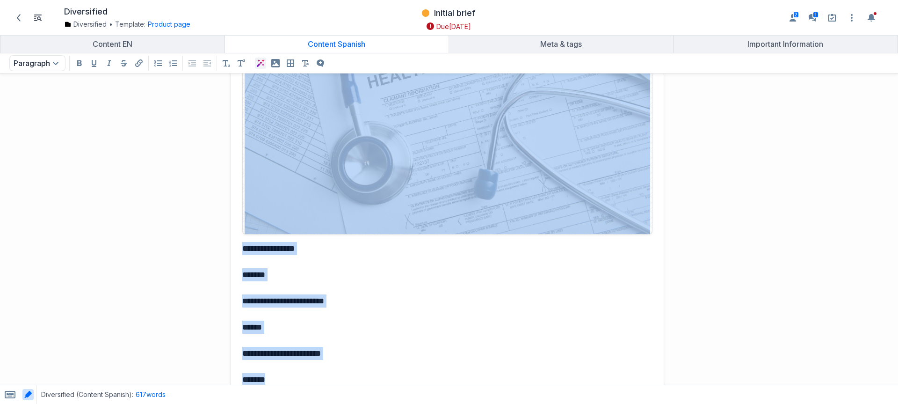
click at [260, 61] on icon "AI format" at bounding box center [260, 62] width 7 height 7
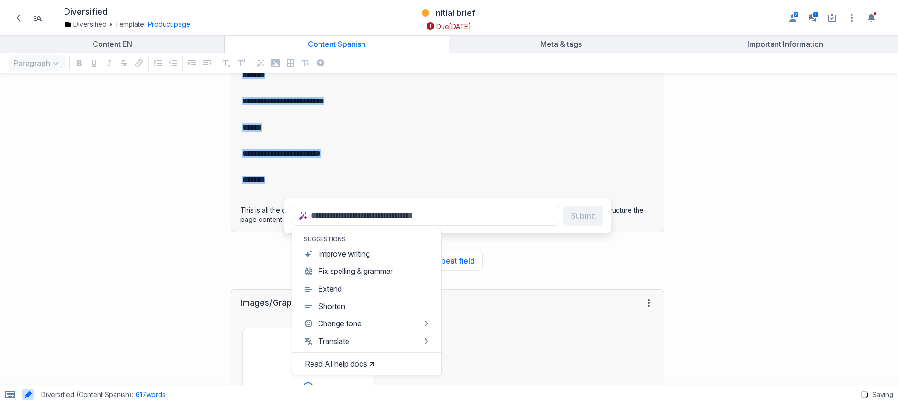
click at [323, 339] on button "Translate" at bounding box center [366, 340] width 123 height 9
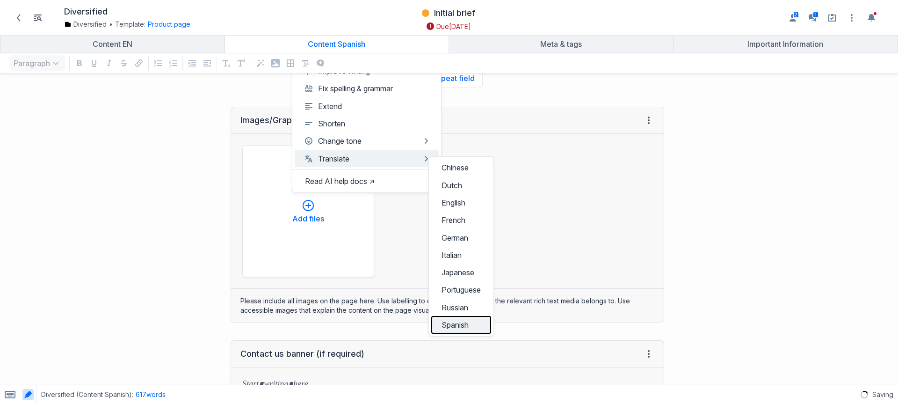
click at [457, 328] on button "Spanish" at bounding box center [461, 324] width 60 height 17
type input "**********"
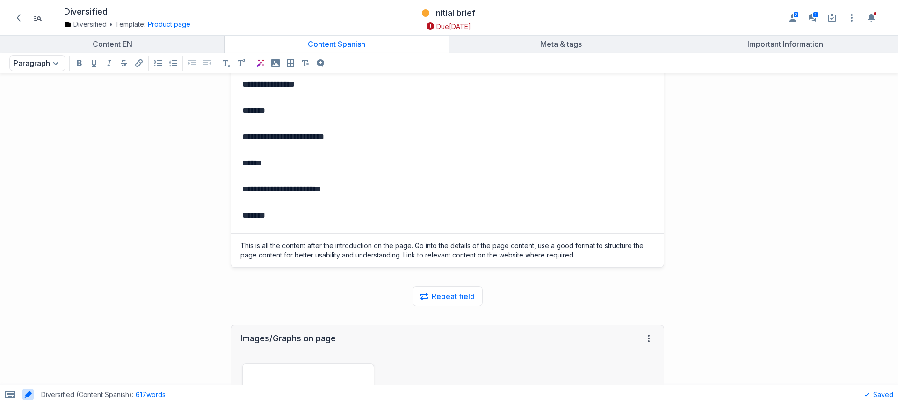
scroll to position [2531, 0]
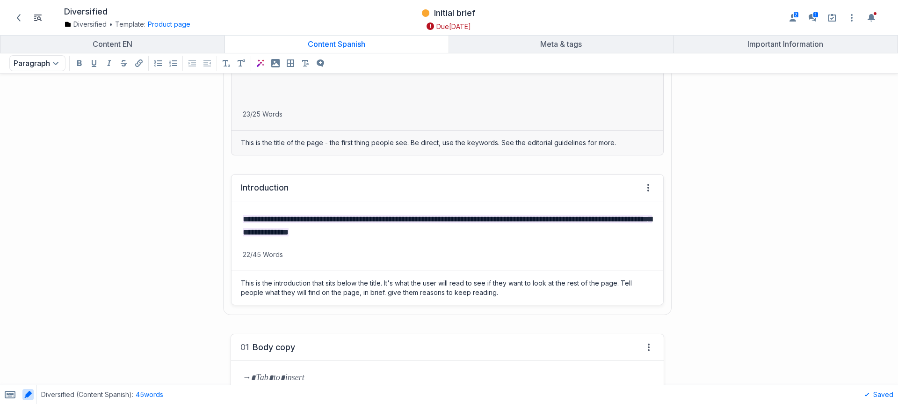
scroll to position [368, 0]
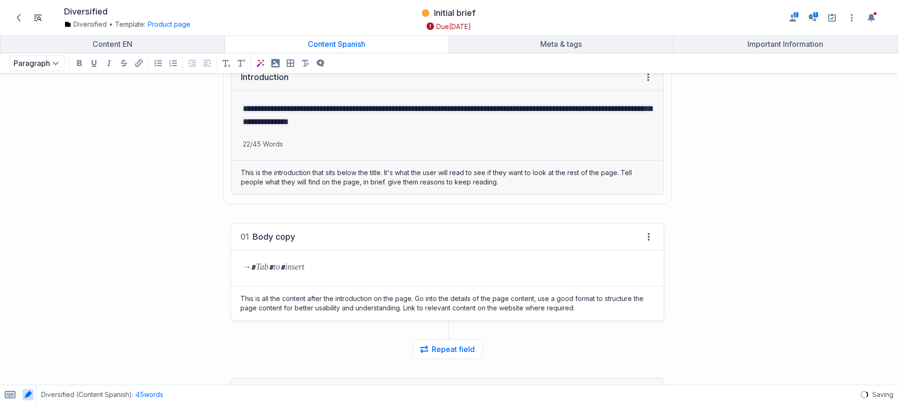
click at [298, 257] on div "grid" at bounding box center [447, 268] width 433 height 36
click at [258, 61] on icon "AI format" at bounding box center [260, 62] width 7 height 7
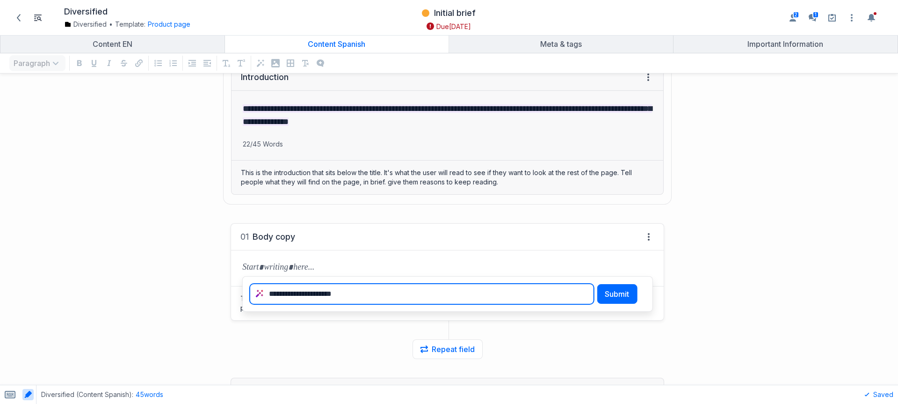
paste textarea "**********"
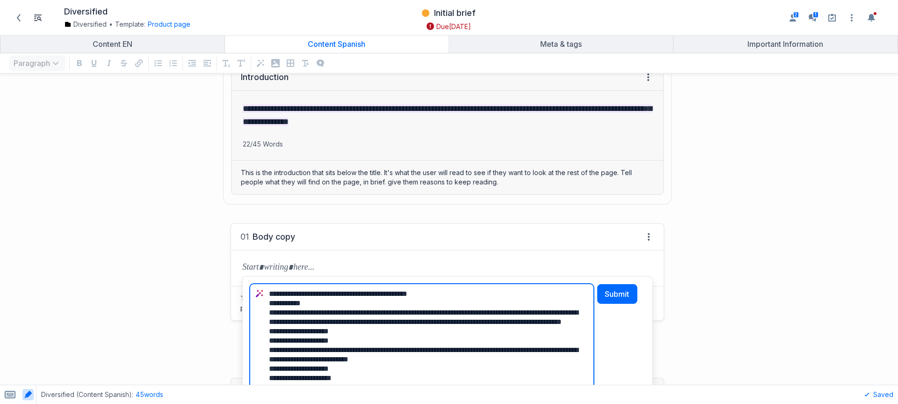
type textarea "**********"
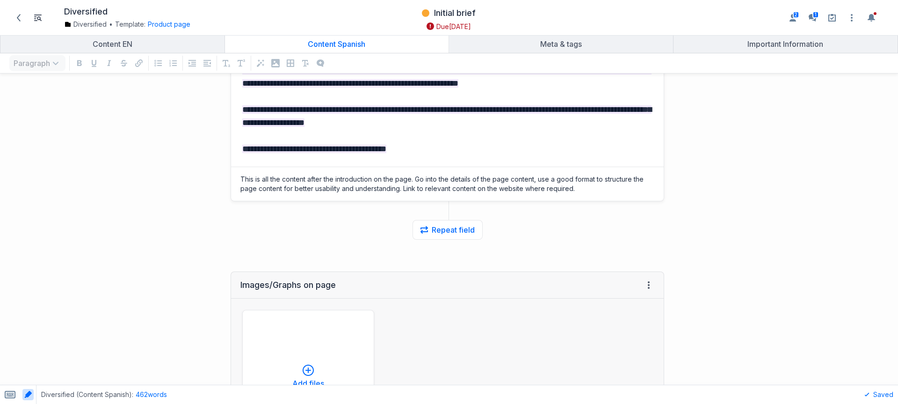
scroll to position [1276, 0]
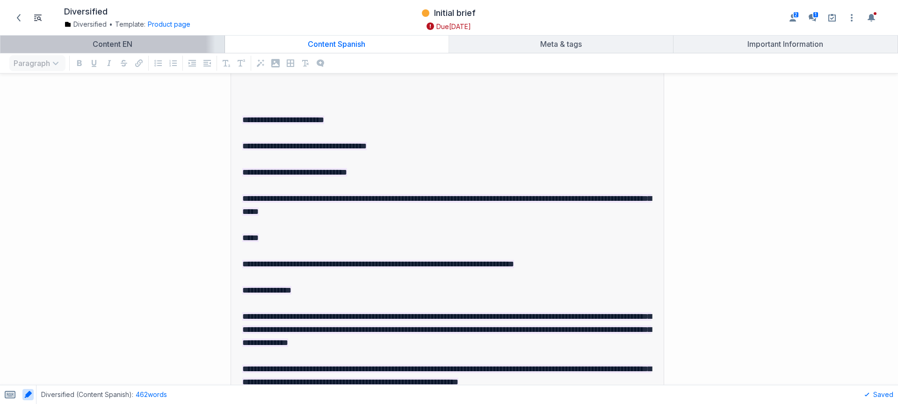
click at [183, 46] on div "Content EN" at bounding box center [112, 43] width 217 height 9
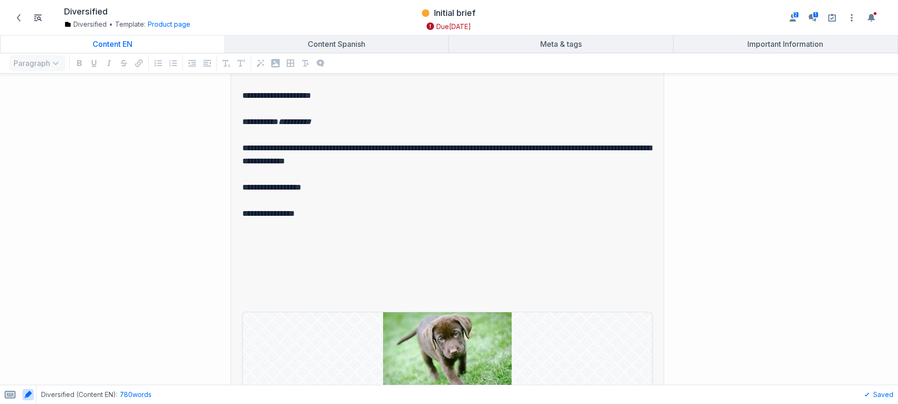
scroll to position [1267, 0]
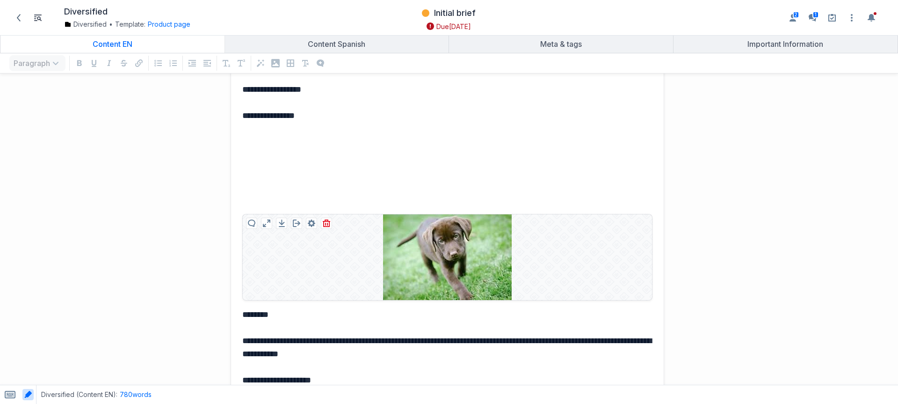
click at [457, 244] on img "﻿ ﻿" at bounding box center [447, 257] width 129 height 86
click at [326, 225] on icon "grid" at bounding box center [326, 222] width 7 height 7
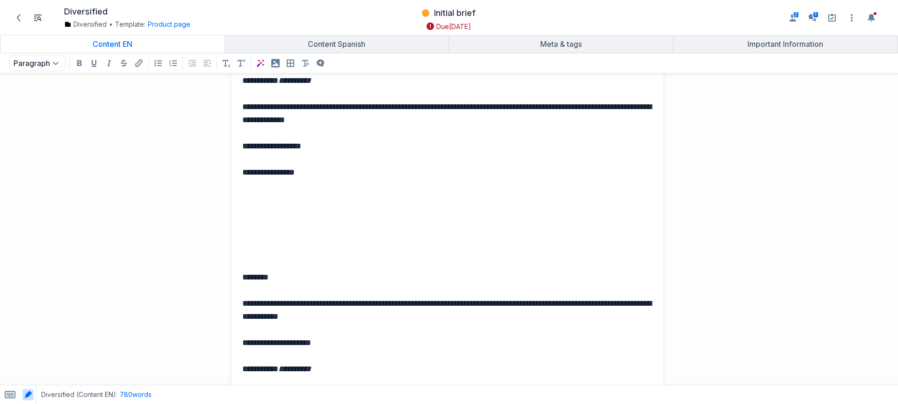
scroll to position [1286, 0]
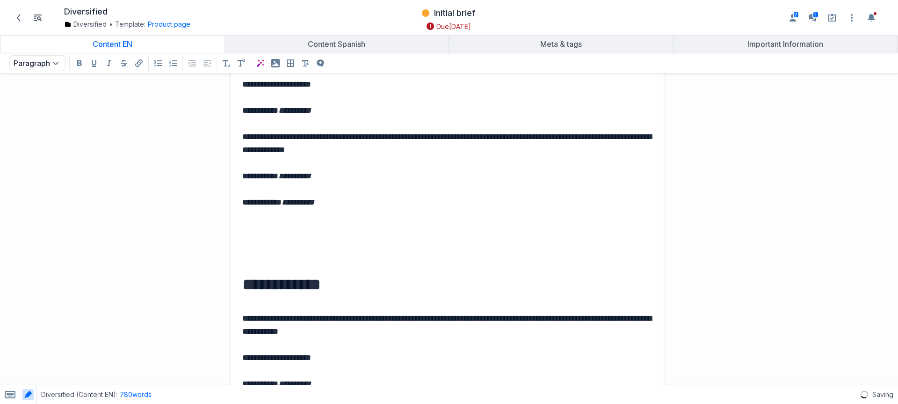
scroll to position [1393, 0]
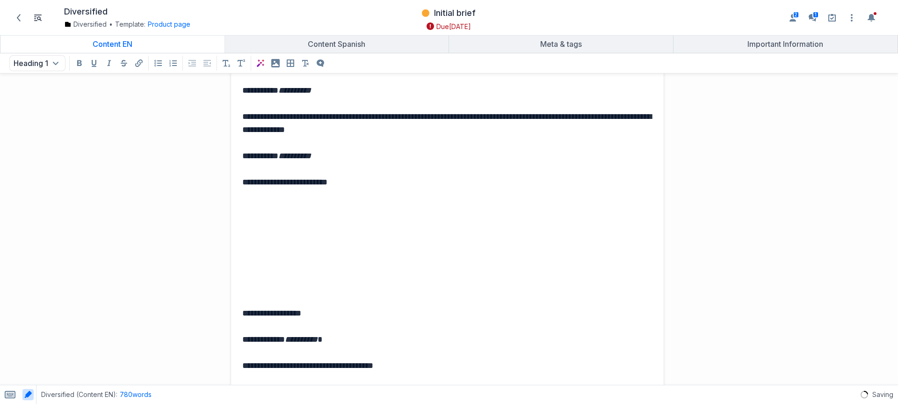
scroll to position [1690, 0]
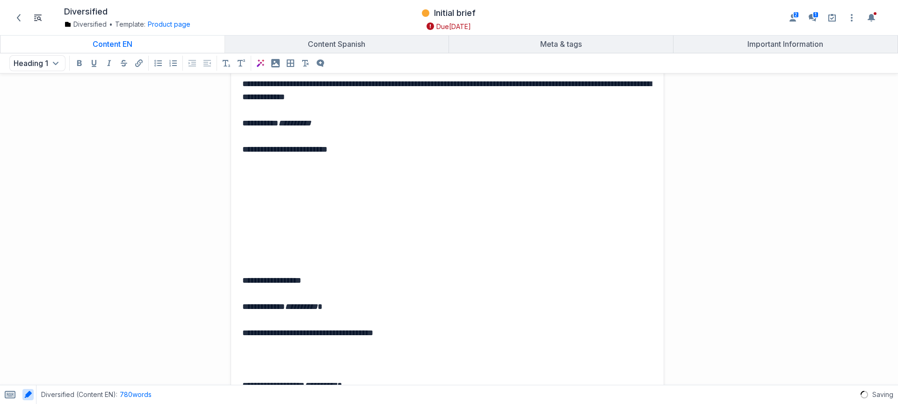
click at [272, 234] on p "grid" at bounding box center [447, 227] width 410 height 13
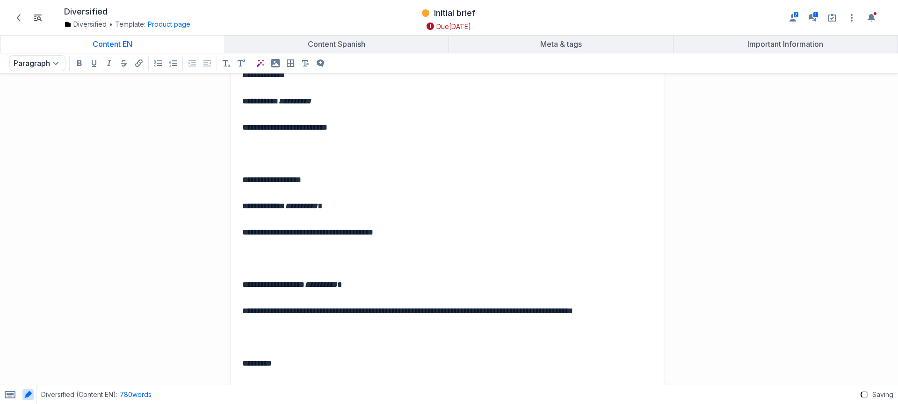
scroll to position [1807, 0]
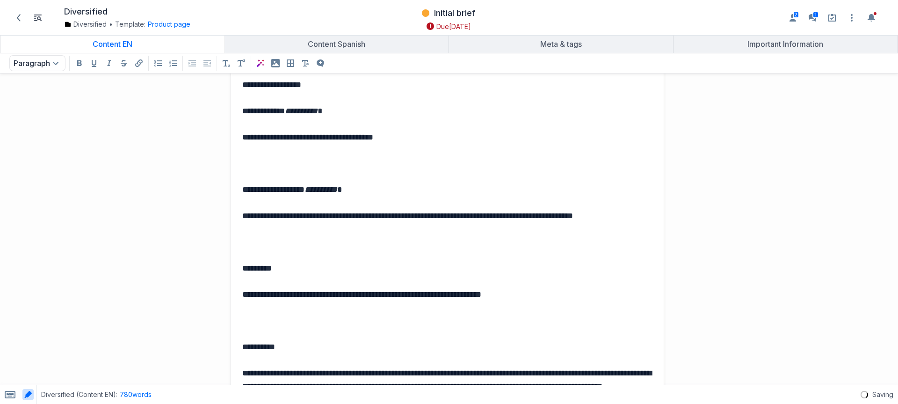
click at [271, 254] on div "**********" at bounding box center [447, 2] width 433 height 2434
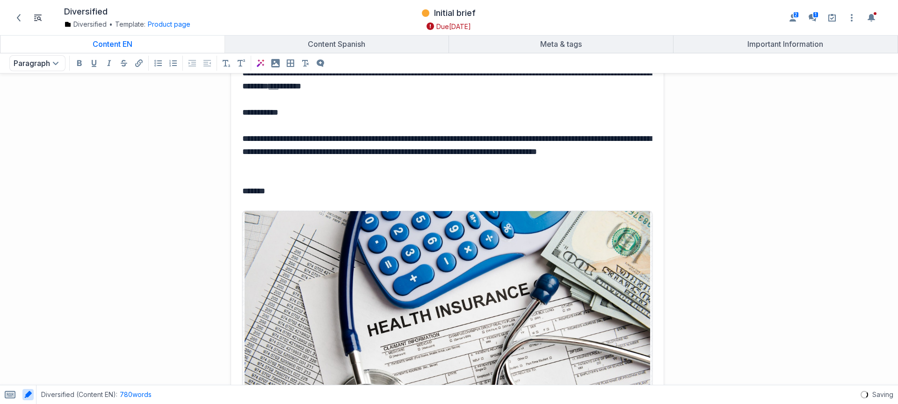
scroll to position [2373, 0]
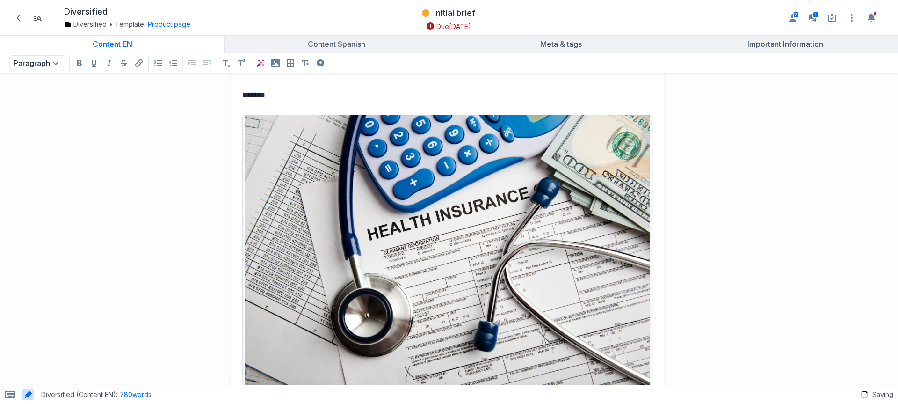
click at [278, 208] on img "﻿ ﻿" at bounding box center [447, 250] width 405 height 271
click at [289, 177] on img "﻿ ﻿" at bounding box center [447, 250] width 405 height 271
click at [328, 127] on icon "grid" at bounding box center [326, 123] width 7 height 7
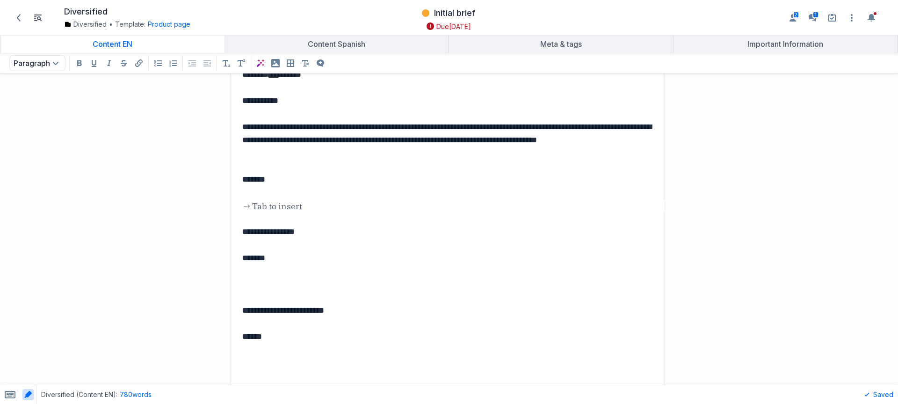
scroll to position [2304, 0]
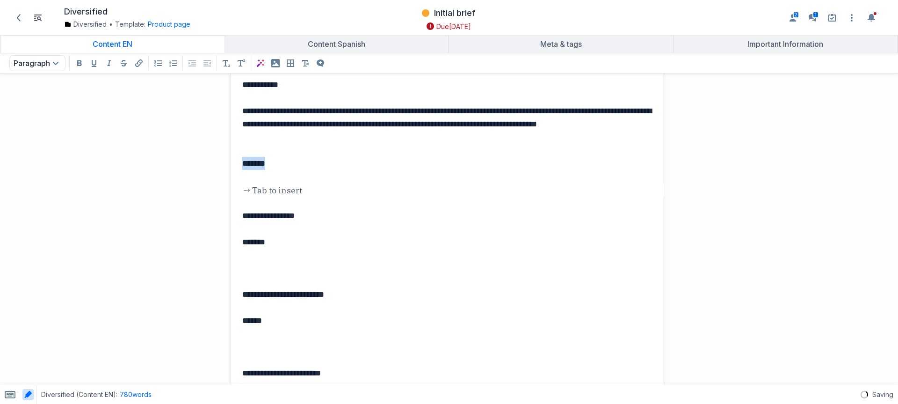
drag, startPoint x: 268, startPoint y: 161, endPoint x: 232, endPoint y: 166, distance: 36.3
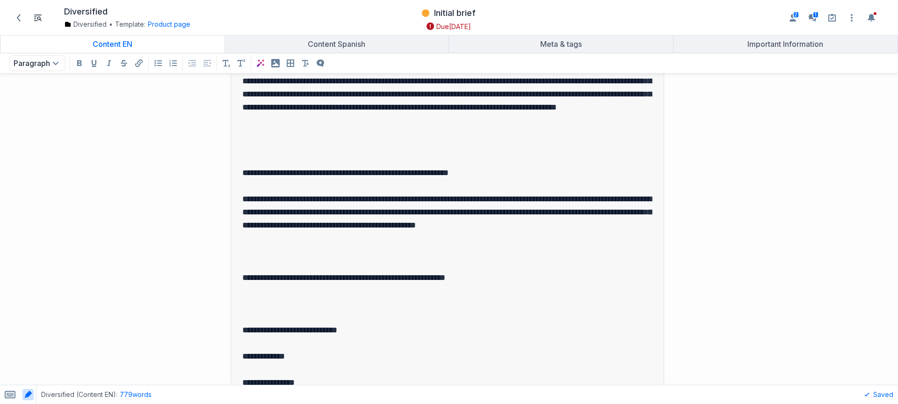
scroll to position [3415, 0]
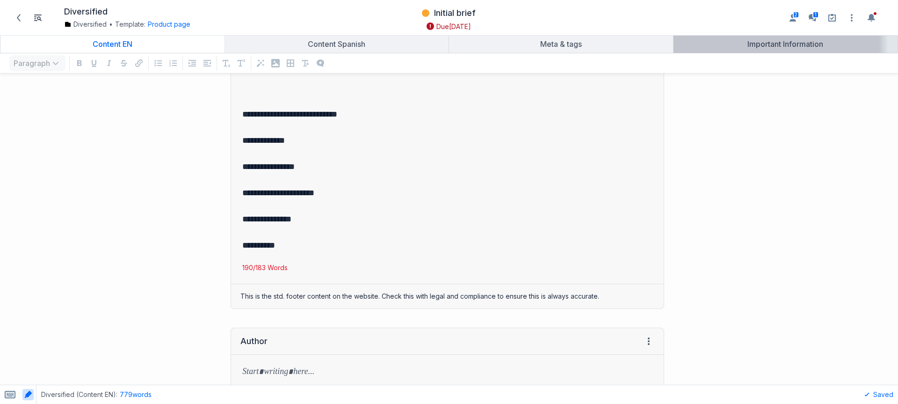
drag, startPoint x: 689, startPoint y: 46, endPoint x: 695, endPoint y: 48, distance: 5.8
click at [690, 46] on div "Important Information" at bounding box center [785, 43] width 217 height 9
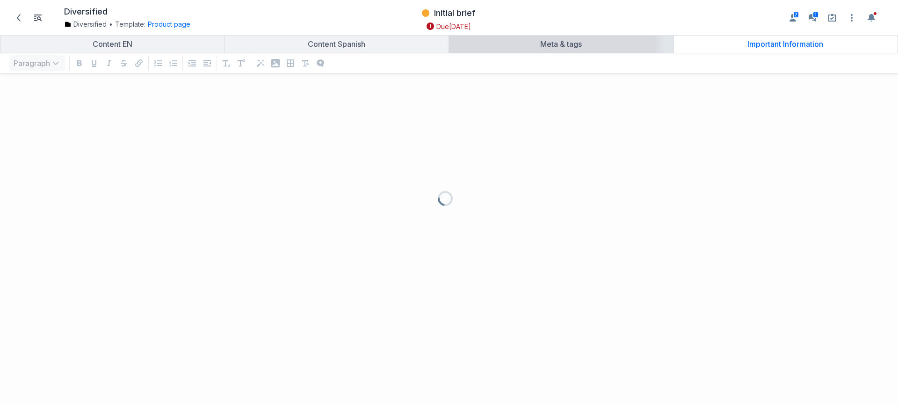
scroll to position [304, 884]
click at [12, 22] on span at bounding box center [18, 17] width 15 height 15
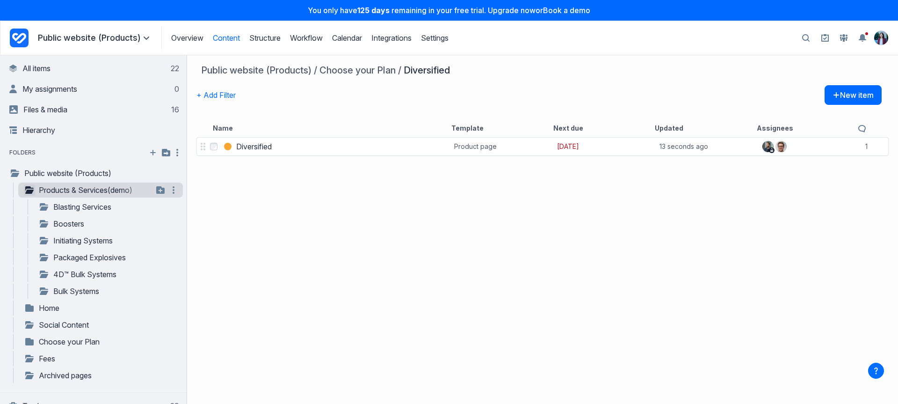
click at [32, 188] on icon "button" at bounding box center [29, 189] width 8 height 7
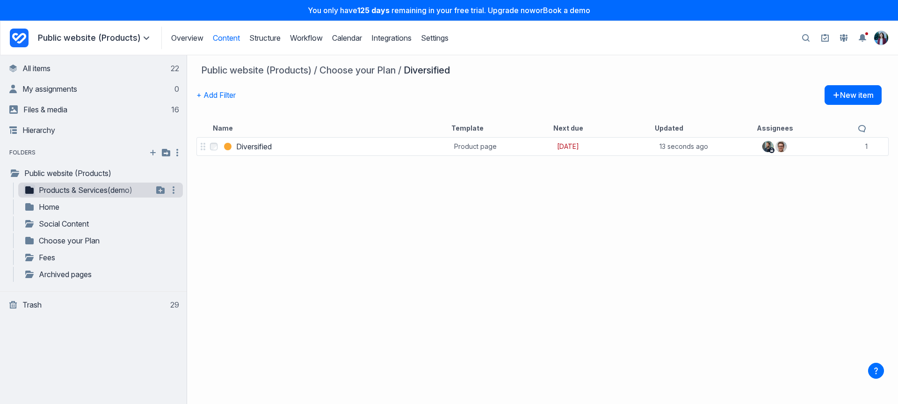
click at [254, 241] on div "Select Diversified Diversified Product page 4 days ago 13 seconds ago 1 comments" at bounding box center [542, 269] width 711 height 268
click at [14, 34] on icon "Project Dashboard" at bounding box center [19, 38] width 14 height 11
